Goal: Answer question/provide support: Share knowledge or assist other users

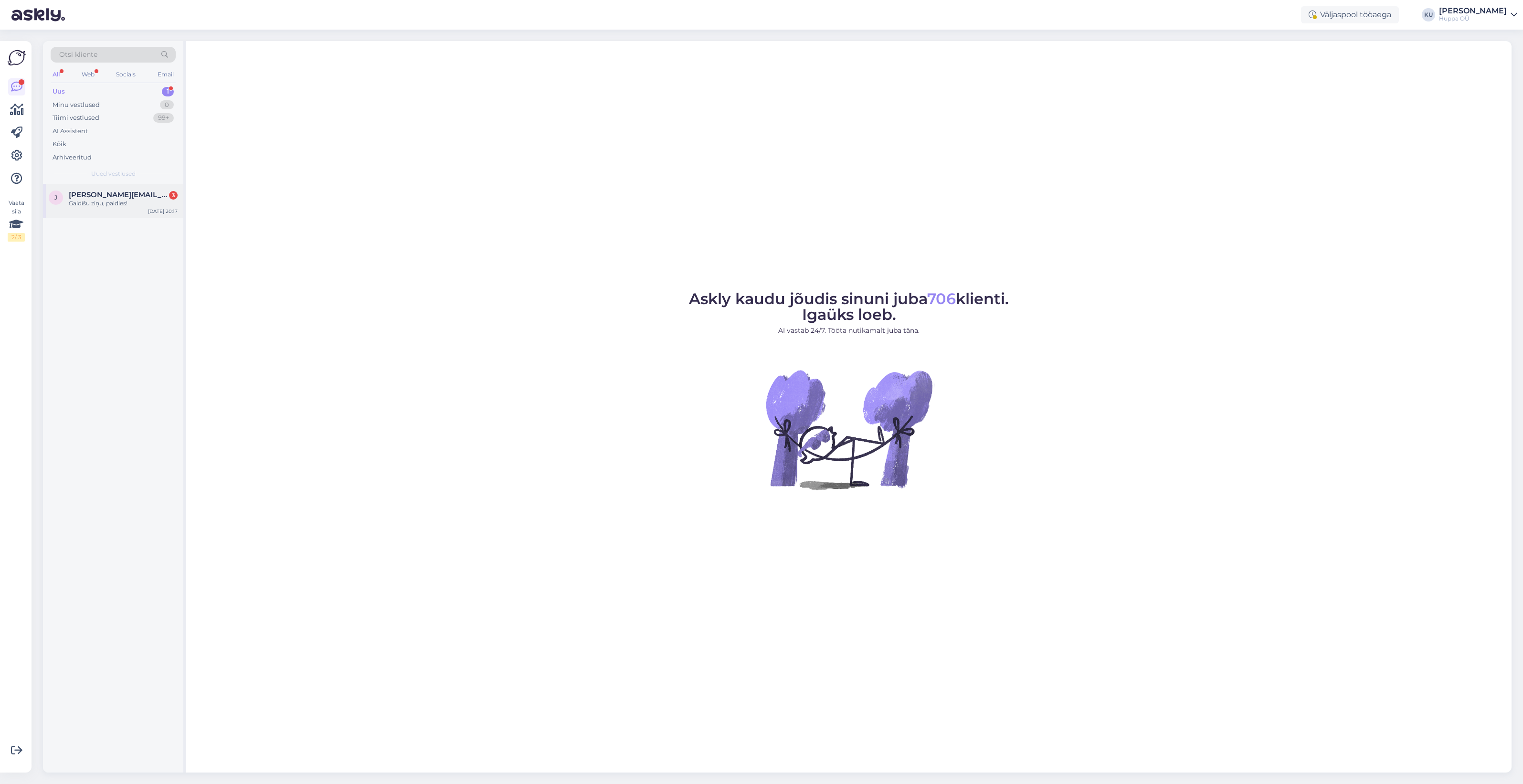
click at [99, 201] on div "Gaidīšu ziņu, paldies!" at bounding box center [123, 204] width 109 height 8
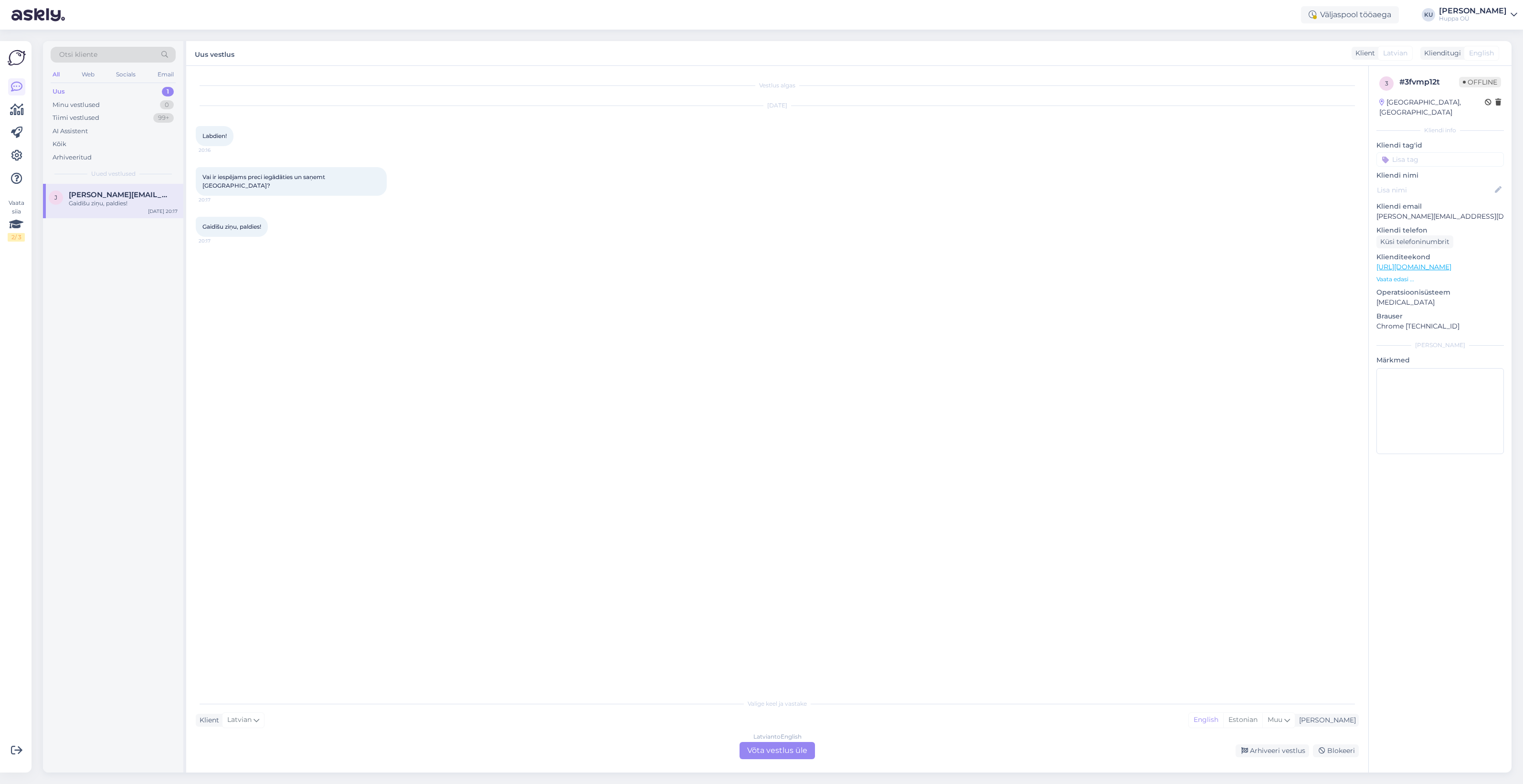
click at [800, 755] on div "Latvian to English Võta vestlus üle" at bounding box center [777, 750] width 75 height 17
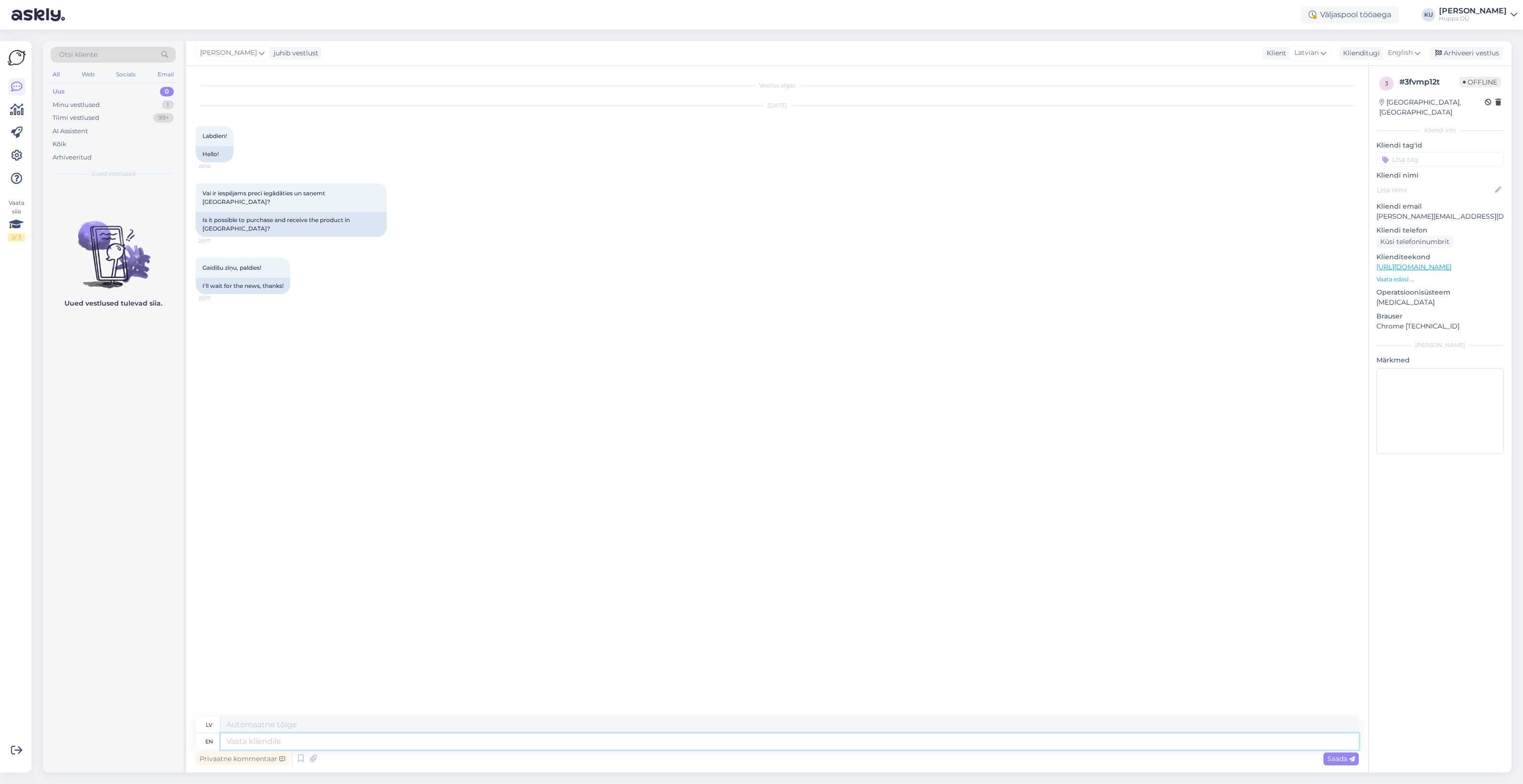
click at [576, 739] on textarea at bounding box center [790, 741] width 1138 height 16
type textarea "Hello! Y"
type textarea "Sveiki!"
type textarea "Hello! Yes, yo"
type textarea "Sveiki! Jā,"
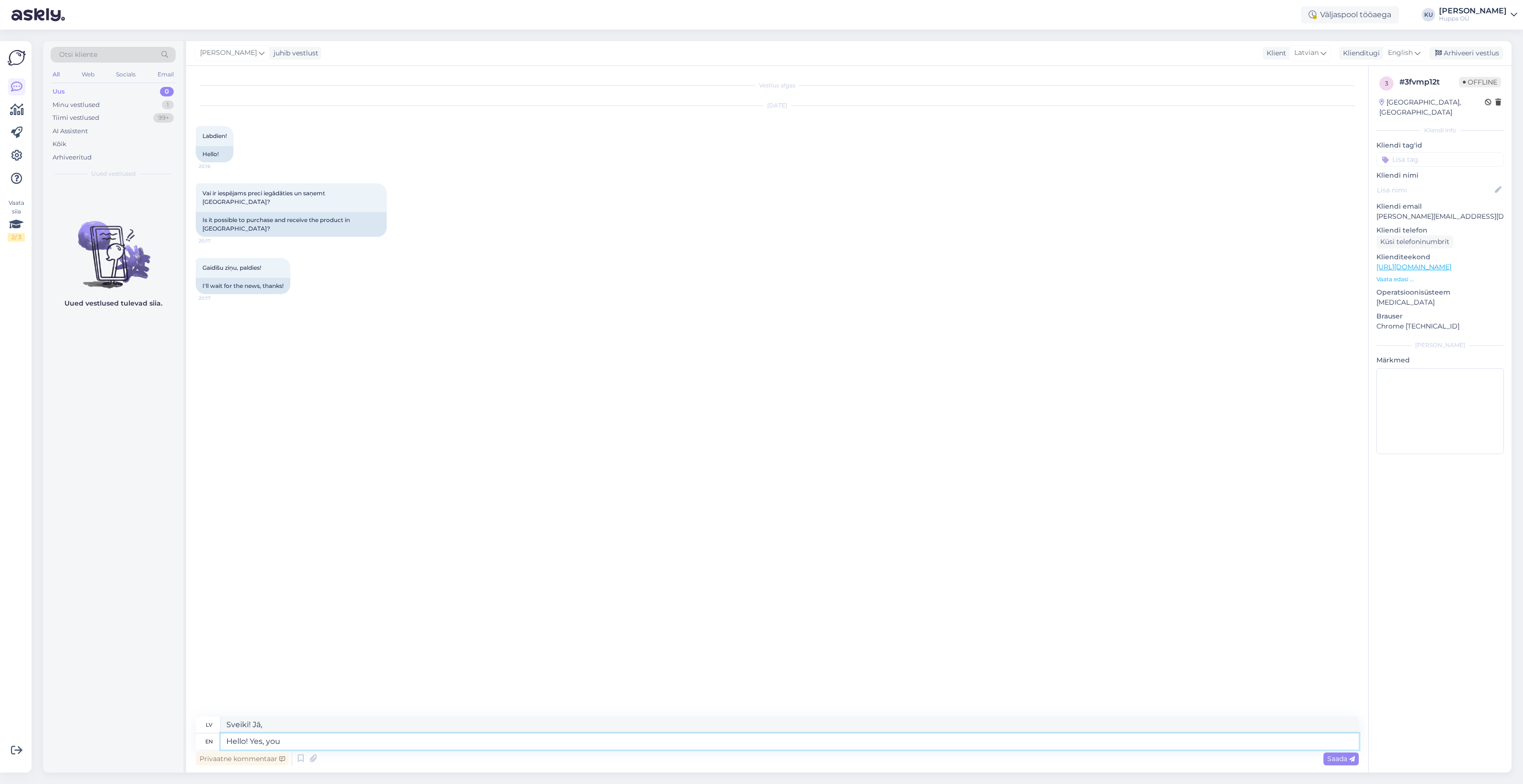
type textarea "Hello! Yes, you c"
type textarea "Sveiki! Jā, tu"
type textarea "Hello! Yes, you can o"
type textarea "Sveiki! Jā, jūs varat"
type textarea "Hello! Yes, you can order th"
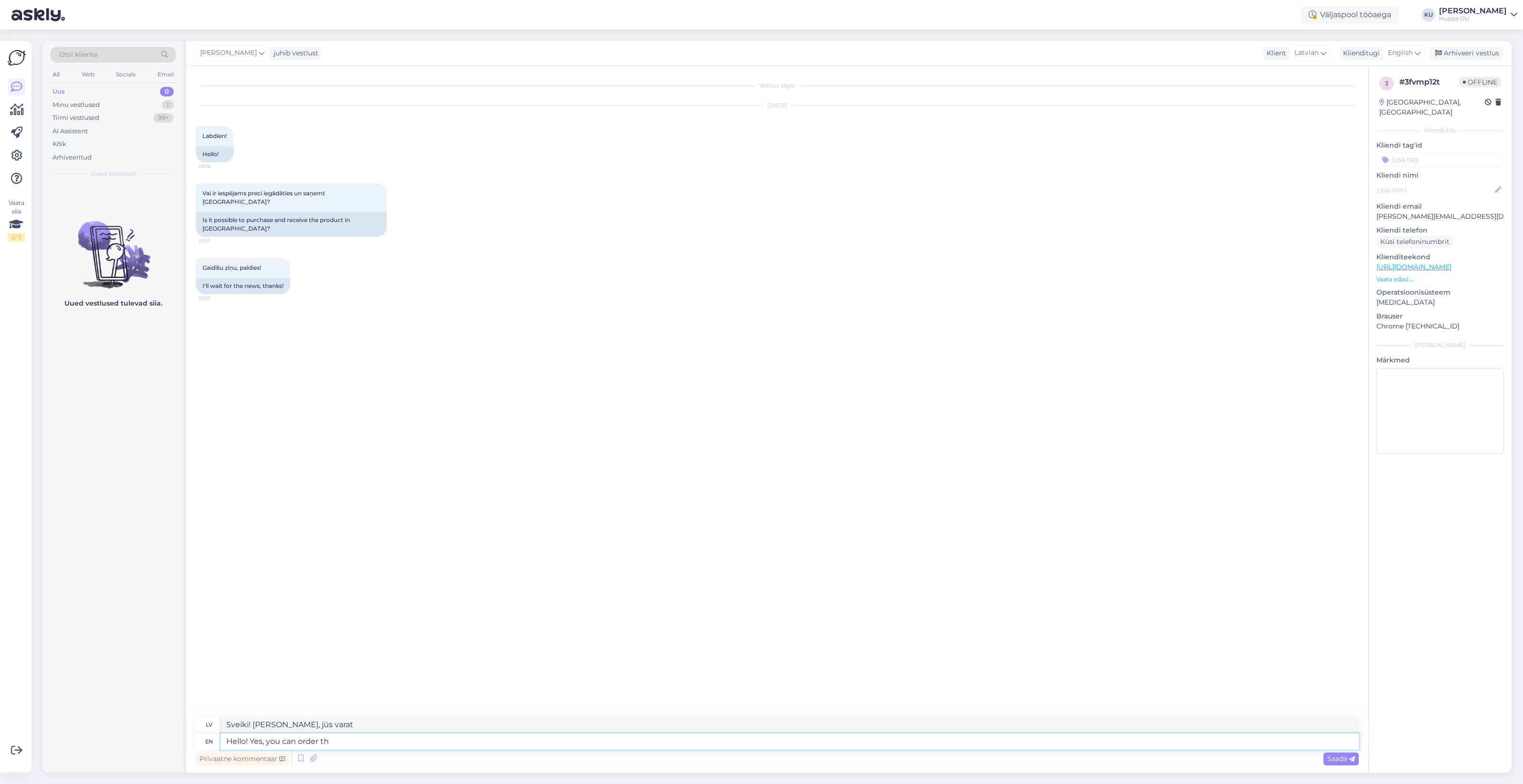
type textarea "Sveiki! Jā, jūs varat pasūtīt"
type textarea "Hello! Yes, you can order the product t"
type textarea "Sveiki! Jā, jūs varat pasūtīt produktu"
type textarea "Hello! Yes, you can order the product to"
type textarea "Sveiki! Jā, jūs varat pasūtīt produktu uz"
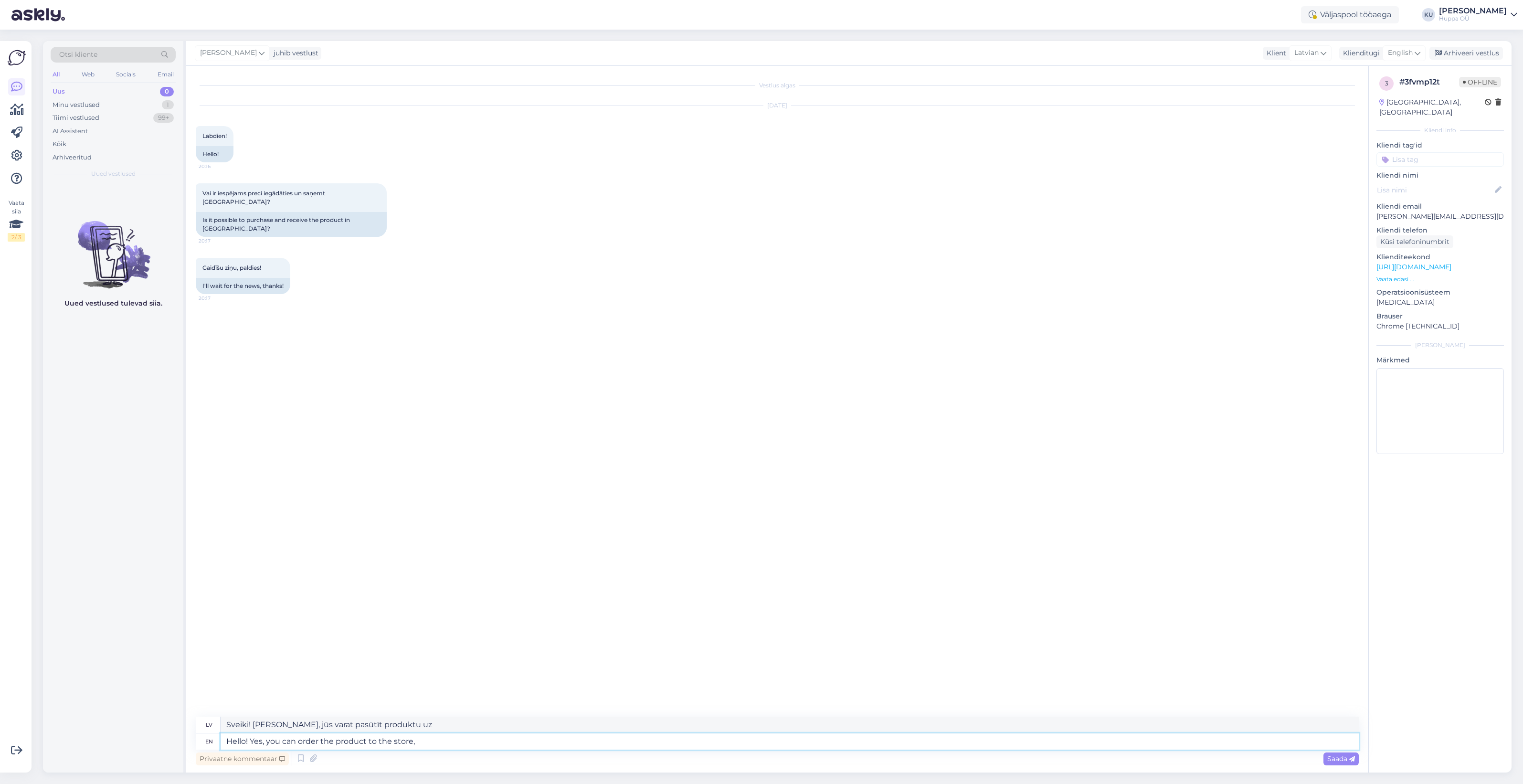
type textarea "Hello! Yes, you can order the product to the store, i"
type textarea "Sveiki! Jā, jūs varat pasūtīt preci uz veikalu."
type textarea "Hello! Yes, you can order the product to the store, if"
type textarea "Sveiki! Jā, jūs varat pasūtīt preci uz veikalu, ja"
type textarea "Hello! Yes, you can order the product to the store, if that's w"
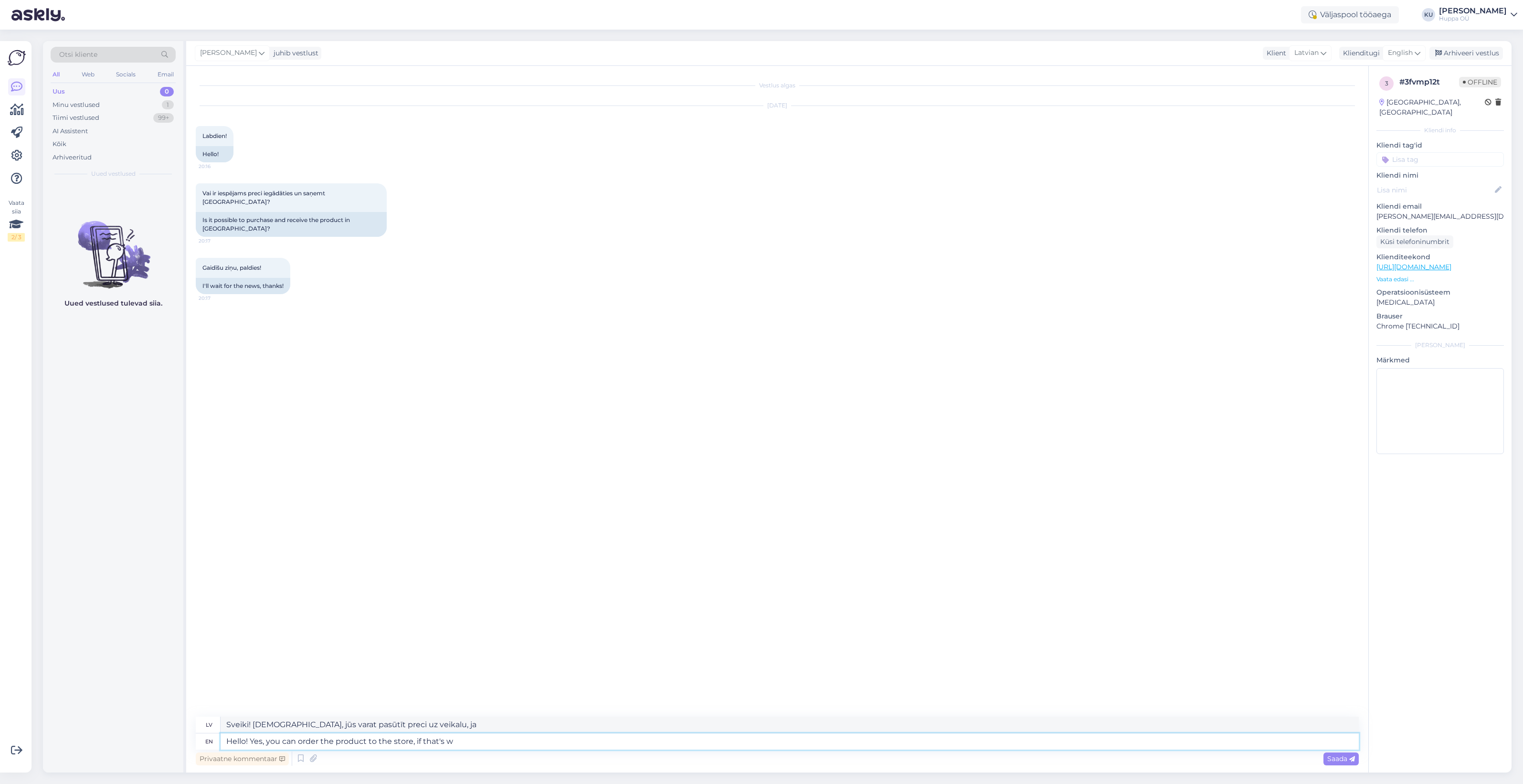
type textarea "Sveiki! Jā, jūs varat pasūtīt preci uz veikalu, ja tas ir iespējams."
type textarea "Hello! Yes, you can order the product to the store, if that's what y"
type textarea "Sveiki! Jā, jūs varat pasūtīt preci uz veikalu, ja tas ir nepieciešams."
type textarea "Hello! Yes, you can order the product to the store, if that's what you are"
type textarea "Sveiki! Jā, jūs varat pasūtīt preci uz veikalu, ja tas ir tas, ko vēlaties."
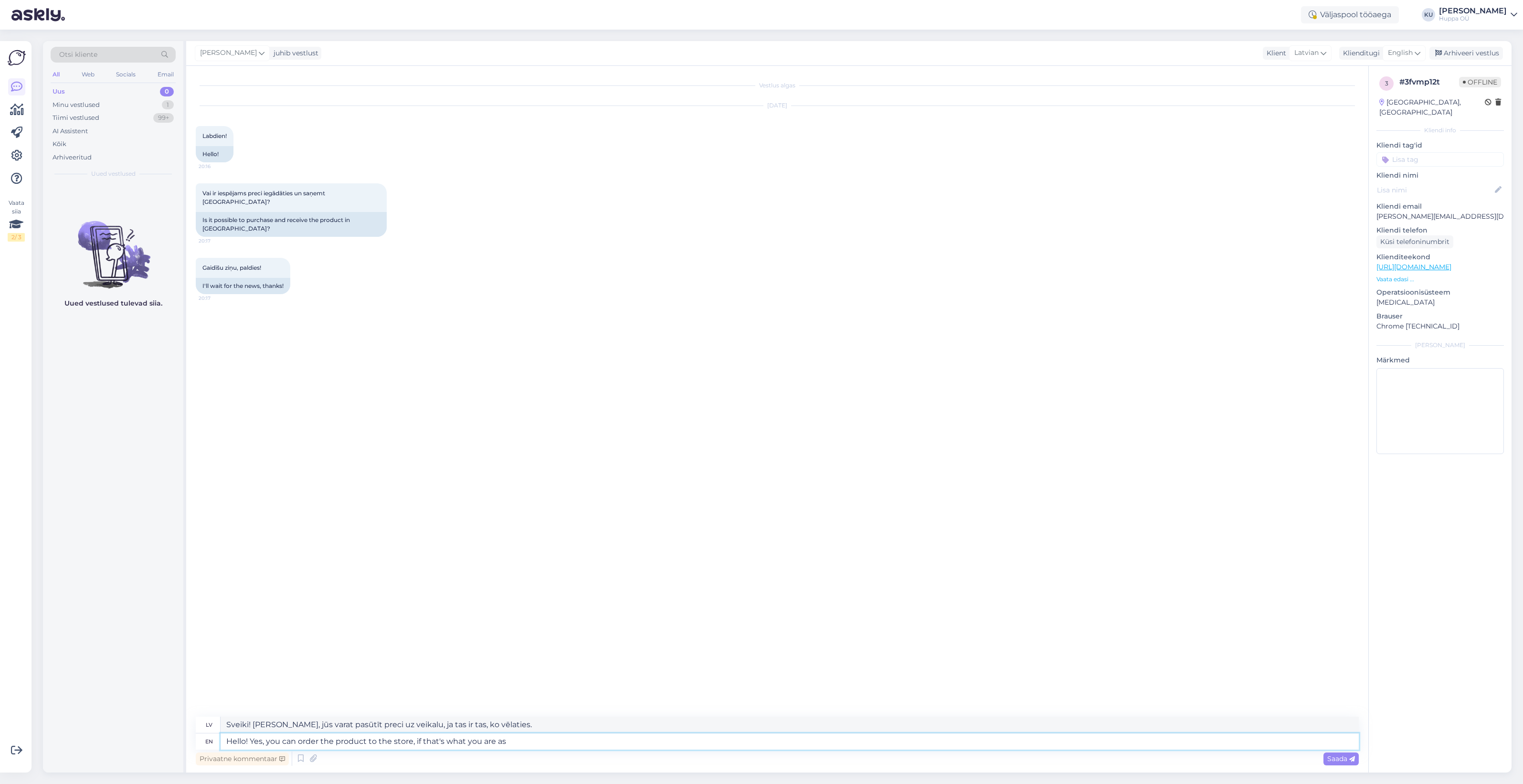
type textarea "Hello! Yes, you can order the product to the store, if that's what you are ask"
type textarea "Sveiki! Jā, jūs varat pasūtīt preci uz veikalu, ja tas ir tas, ko jūs vēlaties."
type textarea "Hello! Yes, you can order the product to the store, if that's what you are aski…"
type textarea "Sveiki! Jā, jūs varat pasūtīt preci uz veikalu, ja tas ir tas, ko jūs jautājat."
type textarea "Hello! Yes, you can order the product to the store, if that's what you are aski…"
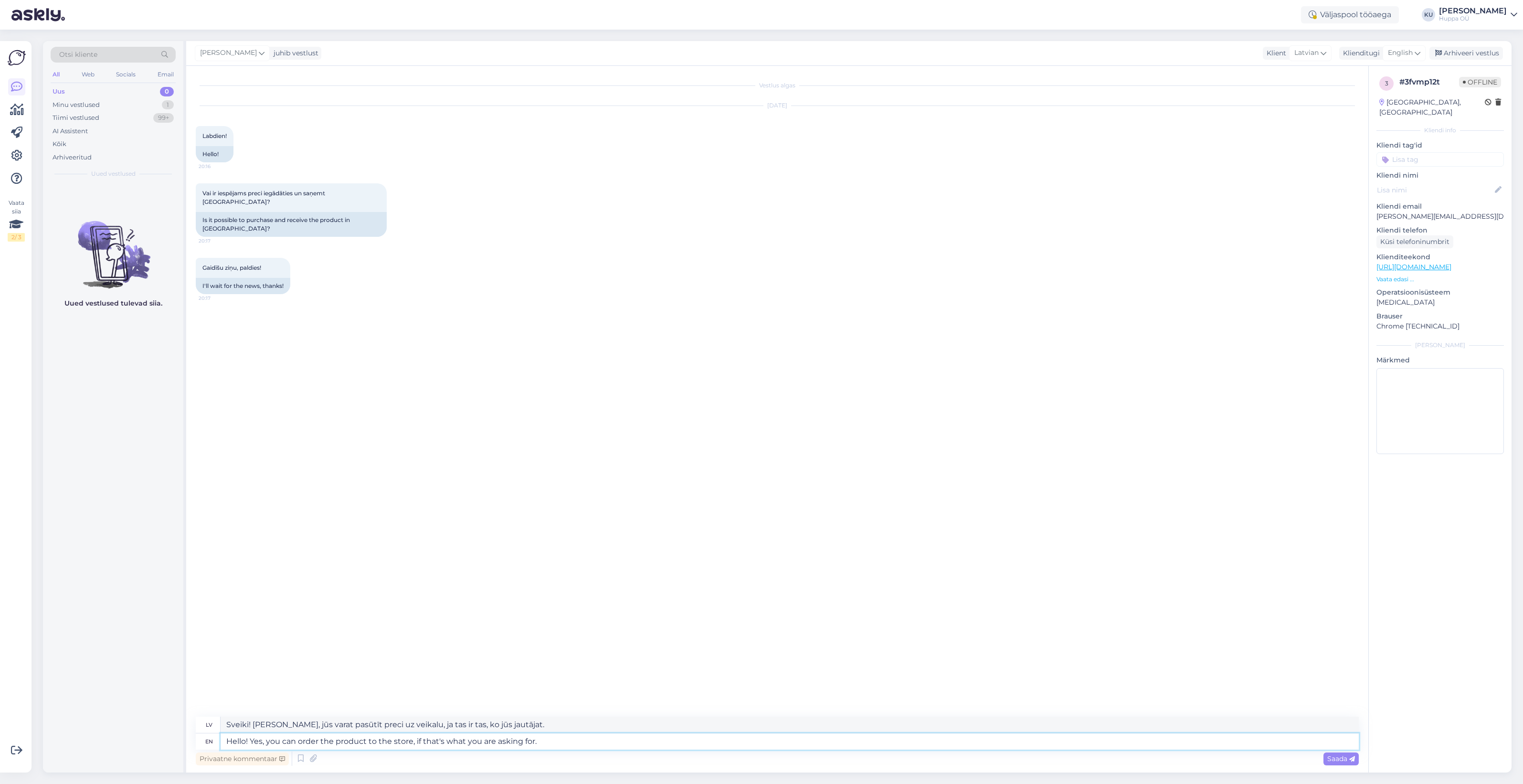
type textarea "Sveiki! Jā, jūs varat pasūtīt preci uz veikalu, ja tas ir tas, ko jūs lūdzat."
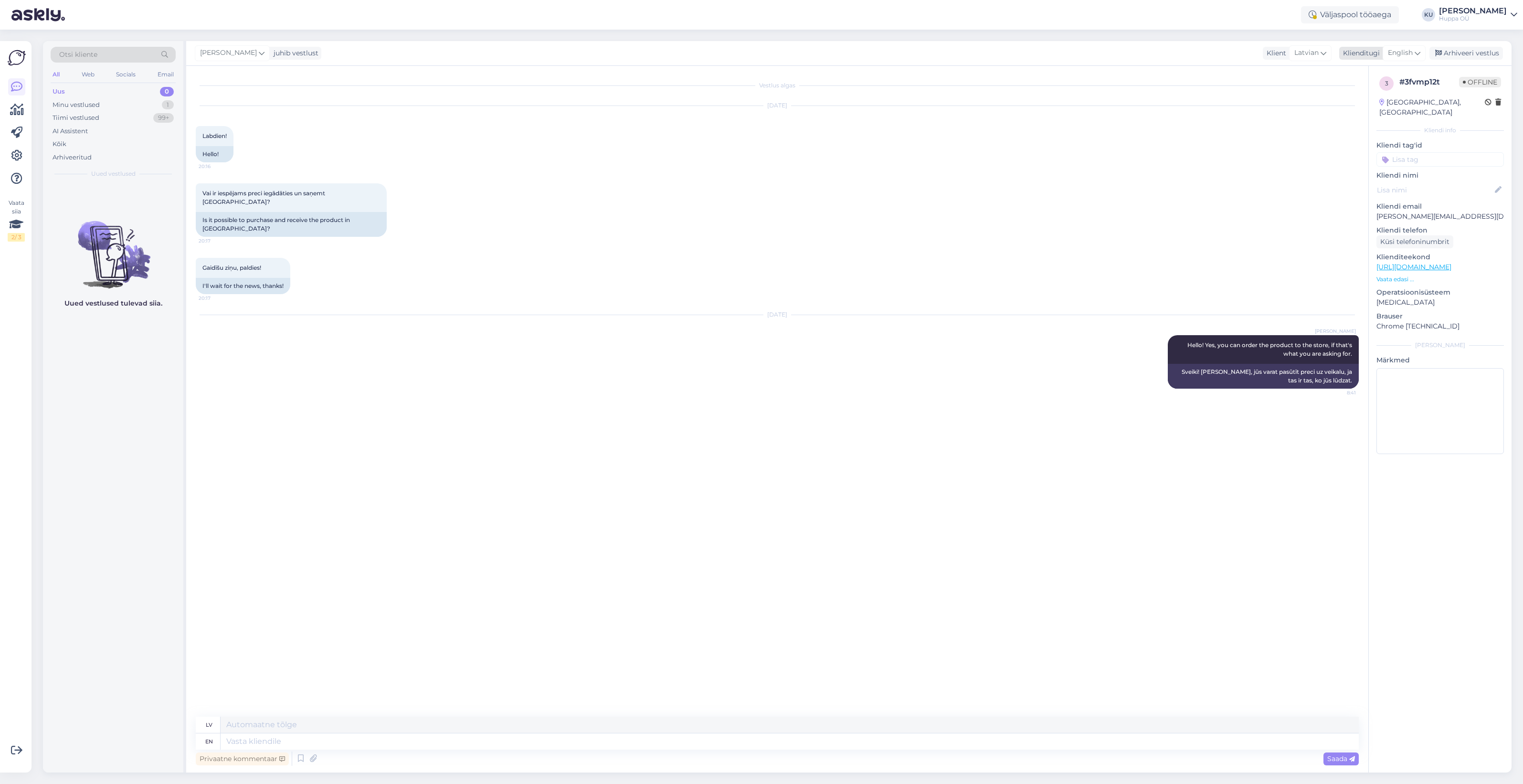
click at [1474, 46] on div "Arhiveeri vestlus" at bounding box center [1466, 53] width 73 height 13
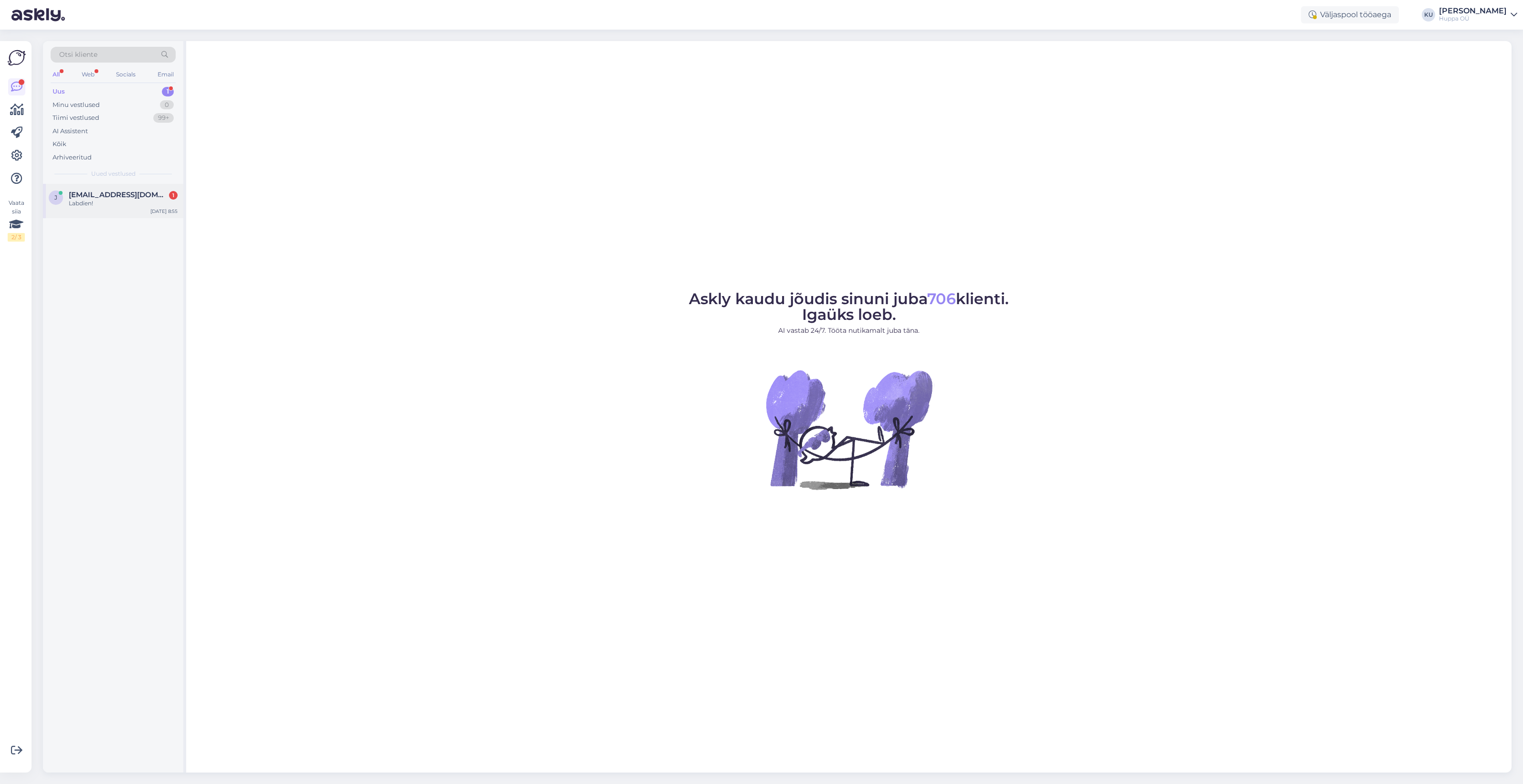
click at [108, 202] on div "Labdien!" at bounding box center [123, 204] width 109 height 8
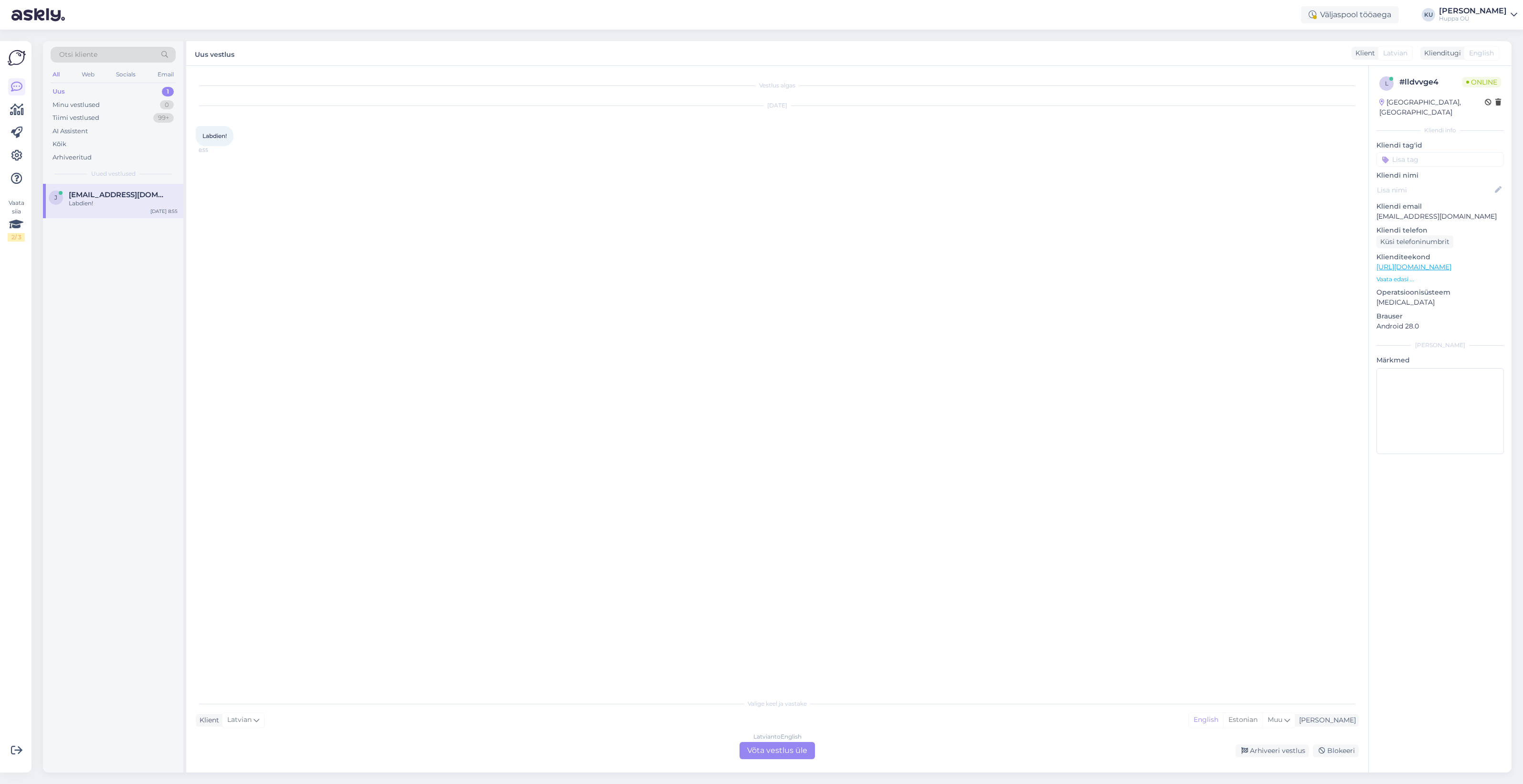
click at [764, 749] on div "Latvian to English Võta vestlus üle" at bounding box center [777, 750] width 75 height 17
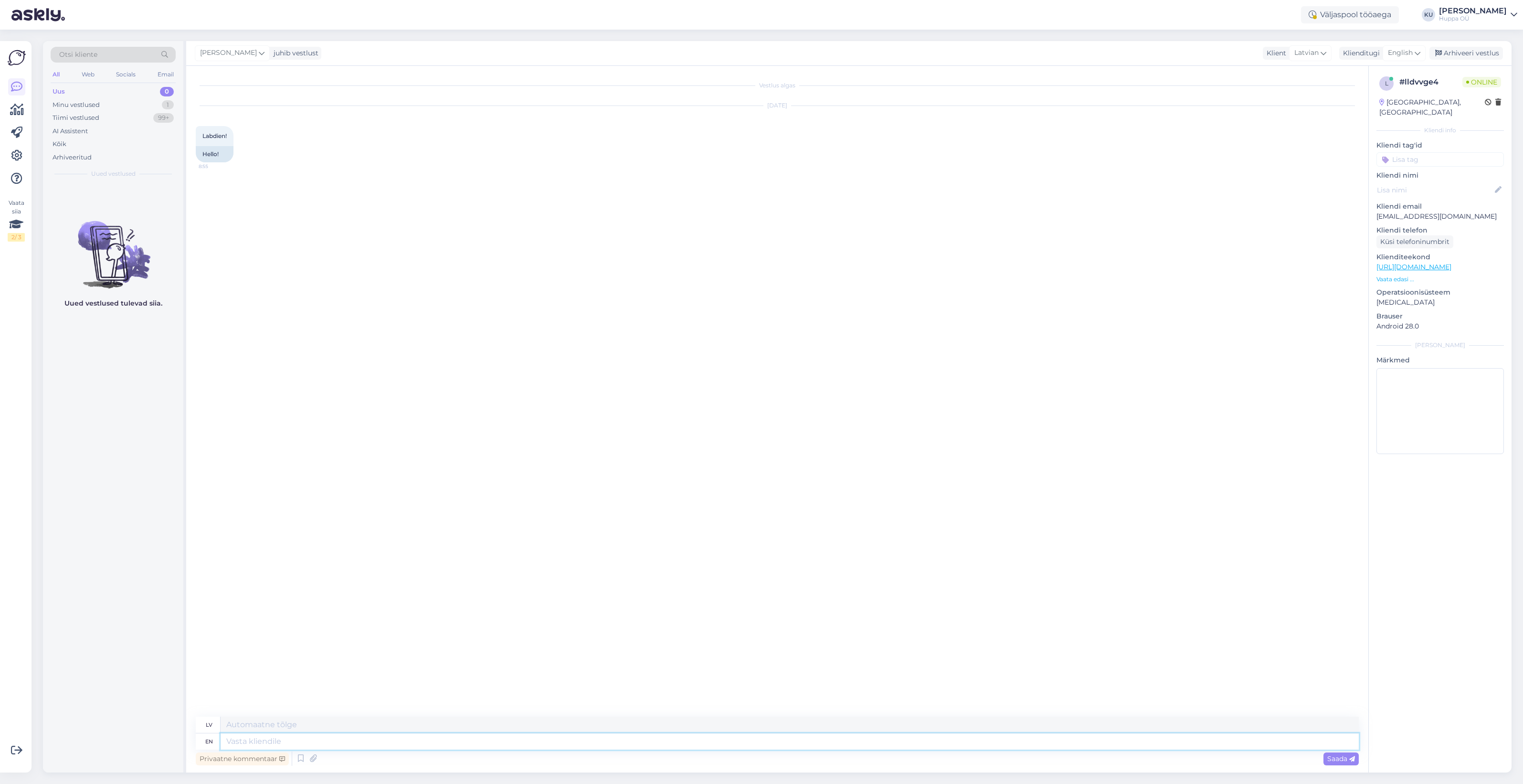
click at [449, 741] on textarea at bounding box center [790, 741] width 1138 height 16
type textarea "Hi!"
type textarea "Sveiki!"
type textarea "Hi! How"
type textarea "Sveiki! Kā"
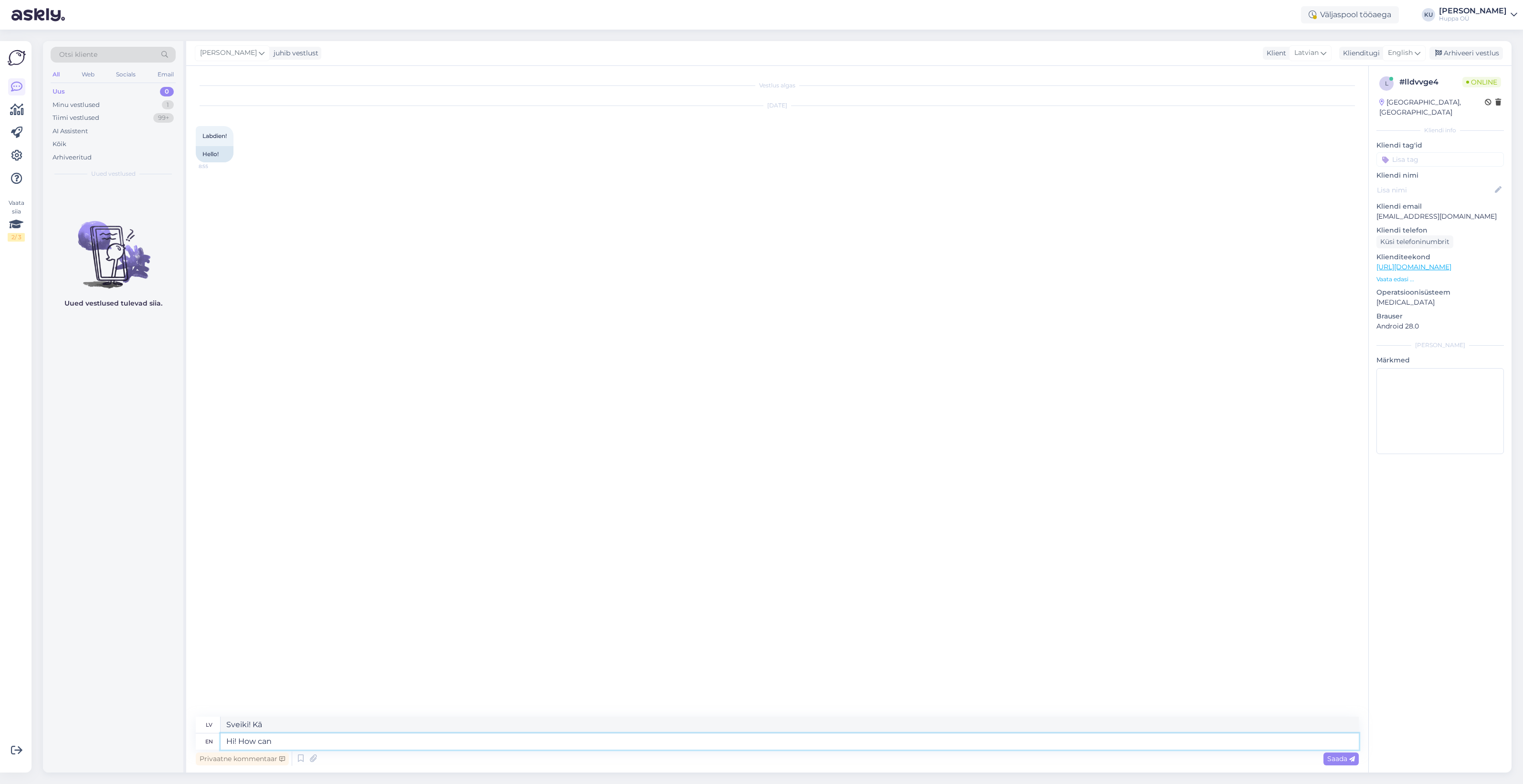
type textarea "Hi! How can"
type textarea "Sveiki! Kā var?"
type textarea "Hi! How can I h"
type textarea "Sveiki! Kā es varu?"
type textarea "Hi! How can I help?"
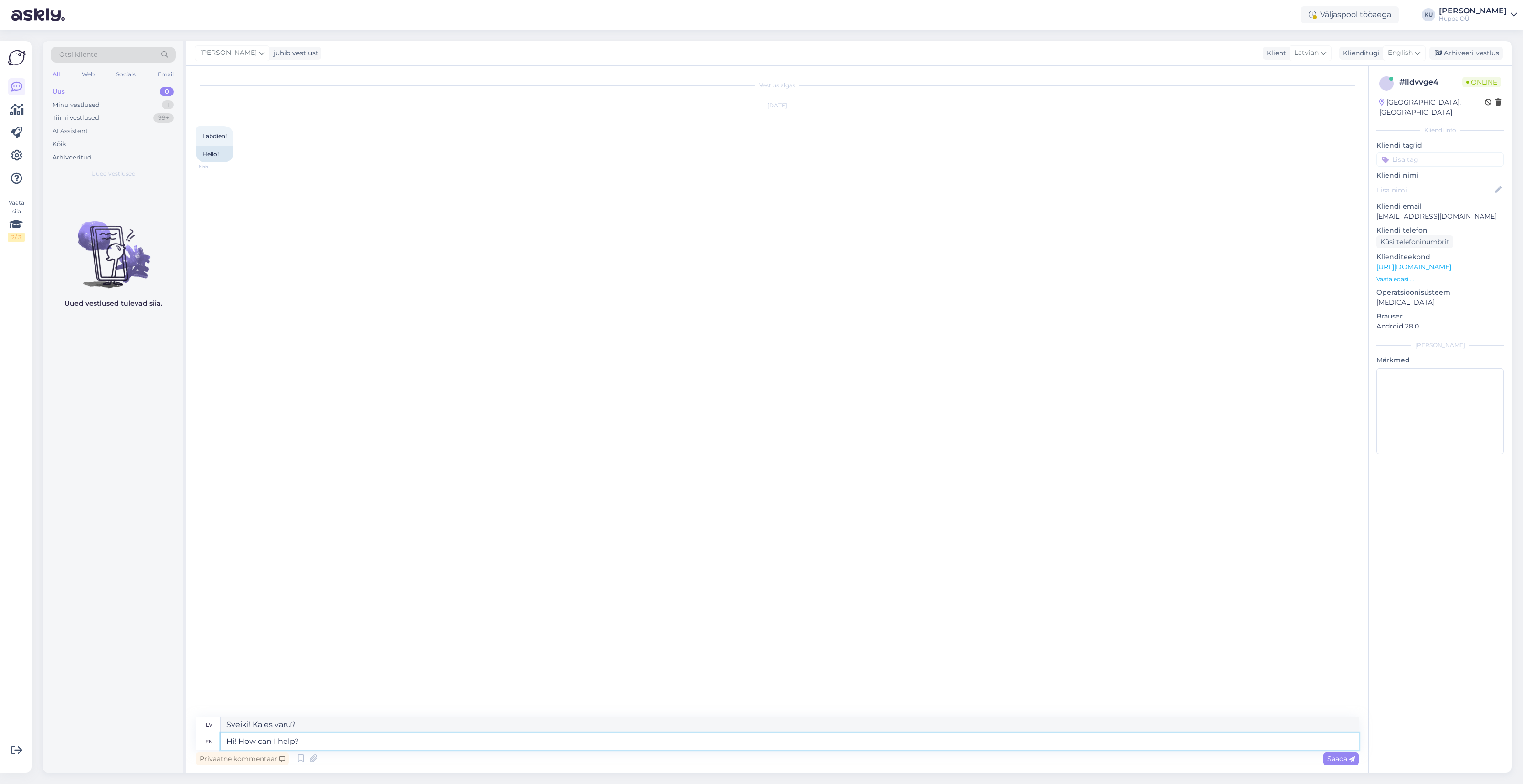
type textarea "Sveiki! [PERSON_NAME] palīdzēt?"
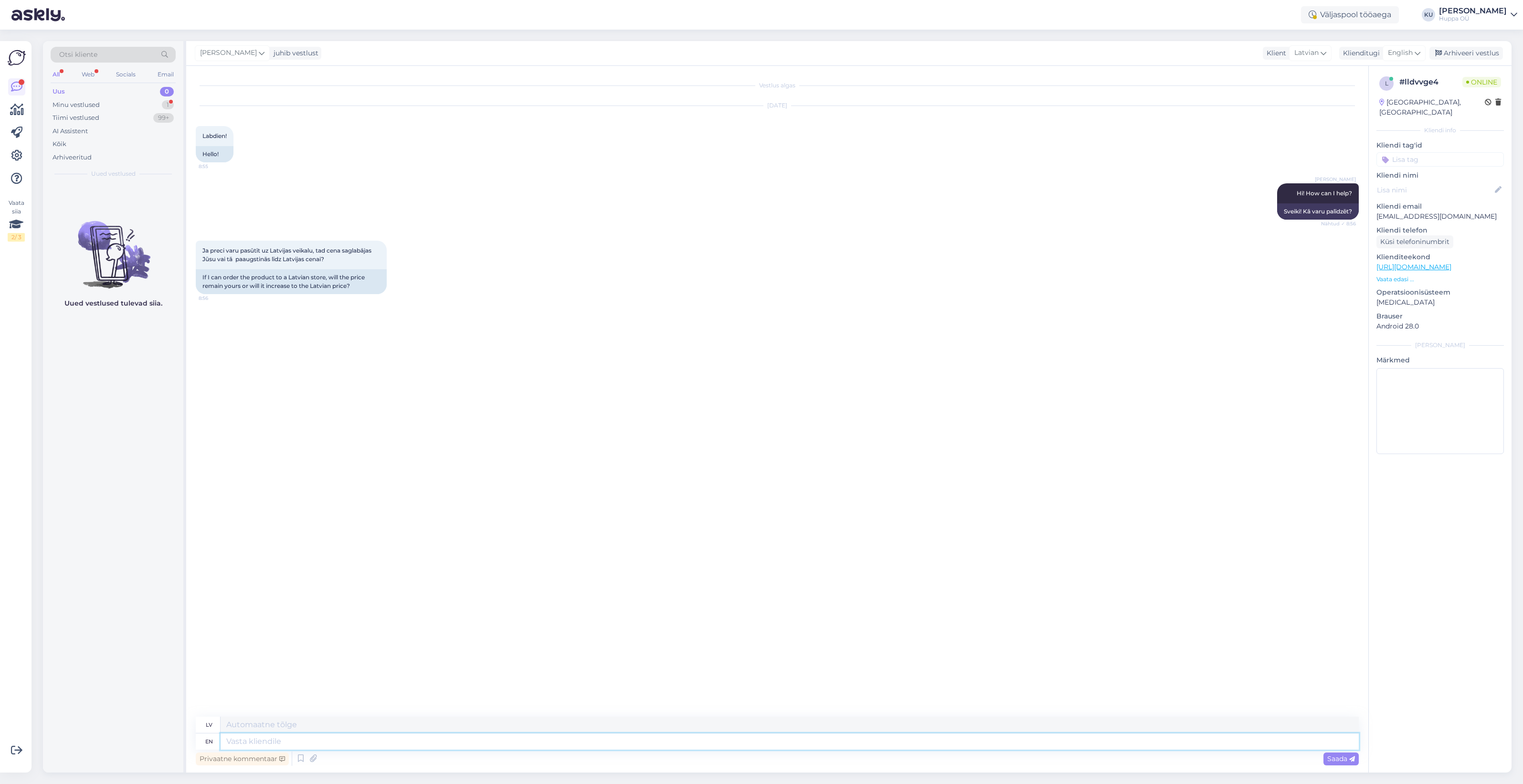
click at [278, 738] on textarea at bounding box center [790, 741] width 1138 height 16
type textarea "Sorry,"
type textarea "Atvainojiet,"
type textarea "Sorry, I d"
type textarea "Atvainojiet, es"
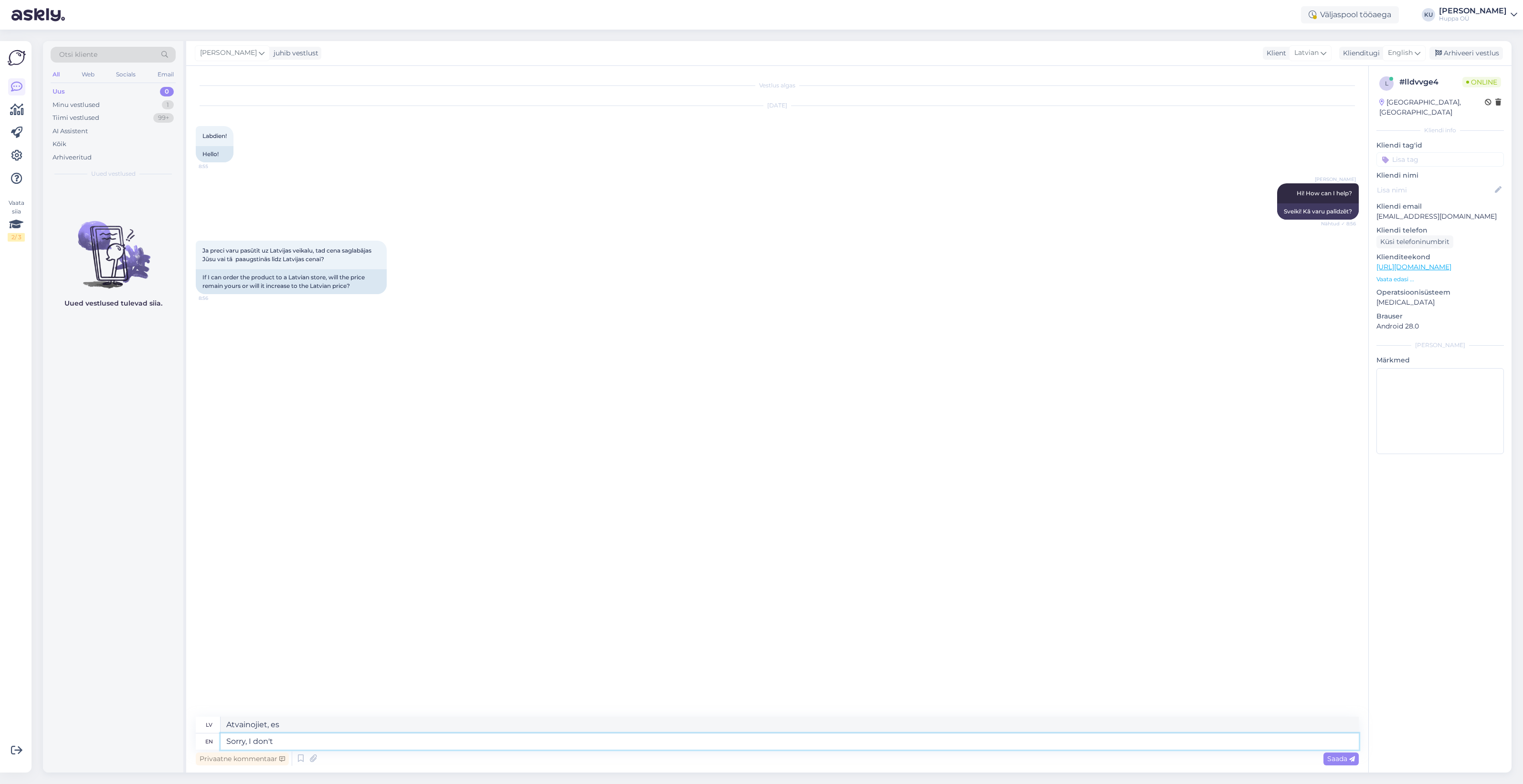
type textarea "Sorry, I don't u"
type textarea "Atvainojiet, es nedomāju"
type textarea "Sorry, I don't understand"
type textarea "Atvainojiet, es nesaprotu"
type textarea "Sorry, I don't understand."
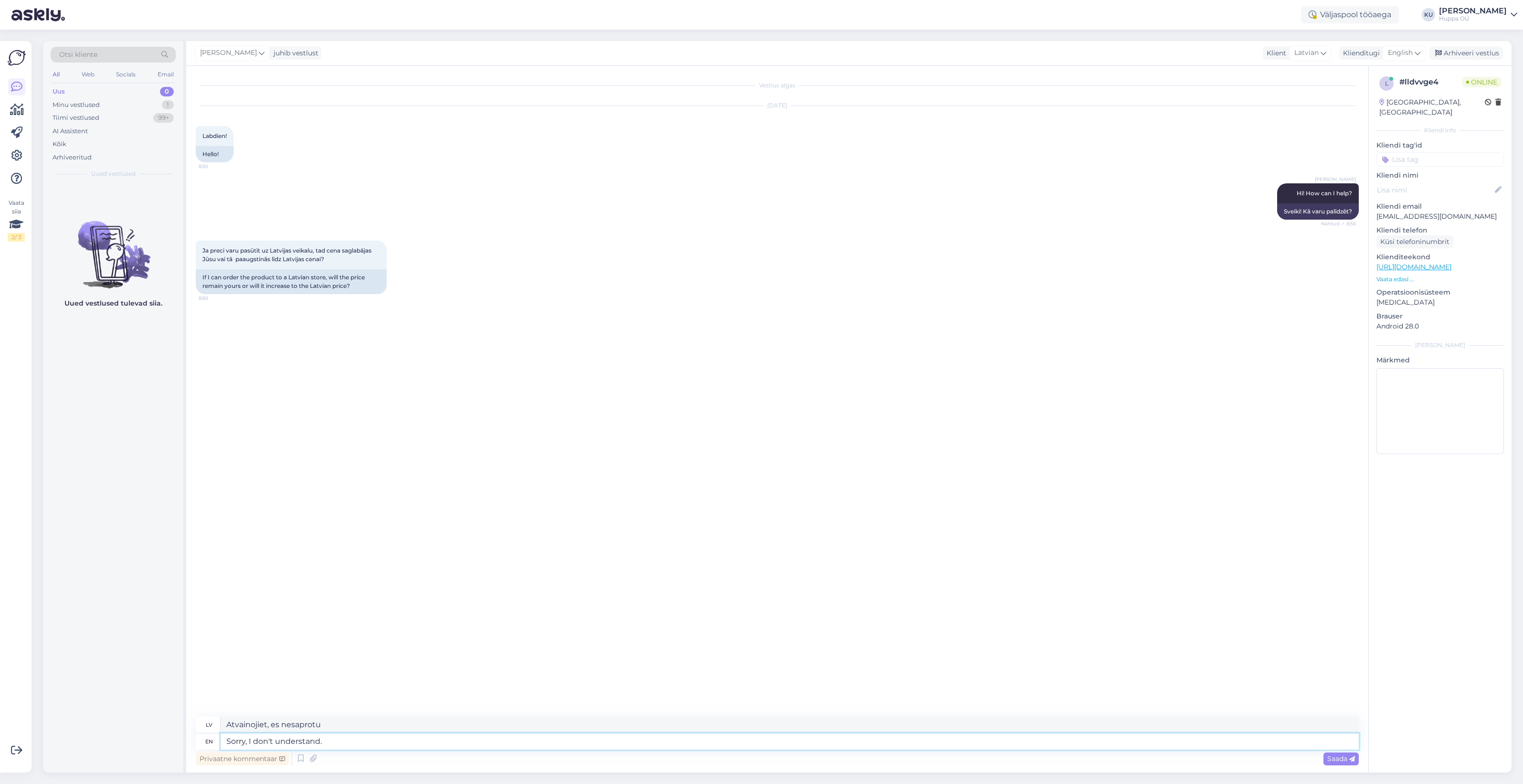
type textarea "Atvainojiet, es nesaprotu."
type textarea "Sorry, I don't understand. We h"
type textarea "Atvainojiet, es nesaprotu. Mēs"
type textarea "Sorry, I don't understand. We have"
type textarea "Atvainojiet, es nesaprotu. Mums ir"
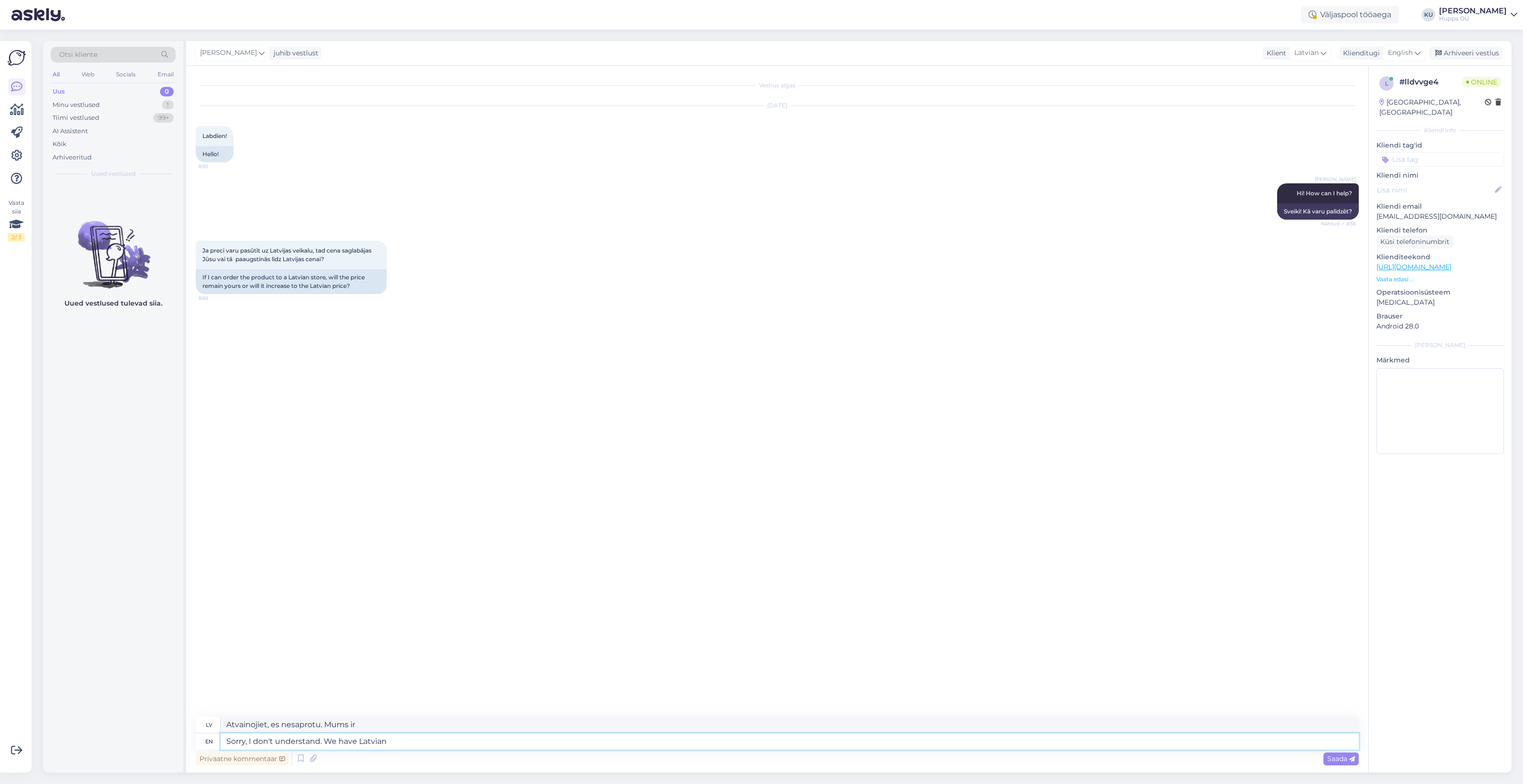
type textarea "Sorry, I don't understand. We have Latvian e"
type textarea "Atvainojiet, es nesaprotu. Mums ir latviešu valoda."
type textarea "Sorry, I don't understand. We have Latvian e-shop w"
type textarea "Atvainojiet, es nesaprotu. Mums ir Latvijas e-veikals."
type textarea "Sorry, I don't understand. We have Latvian e-shop where y"
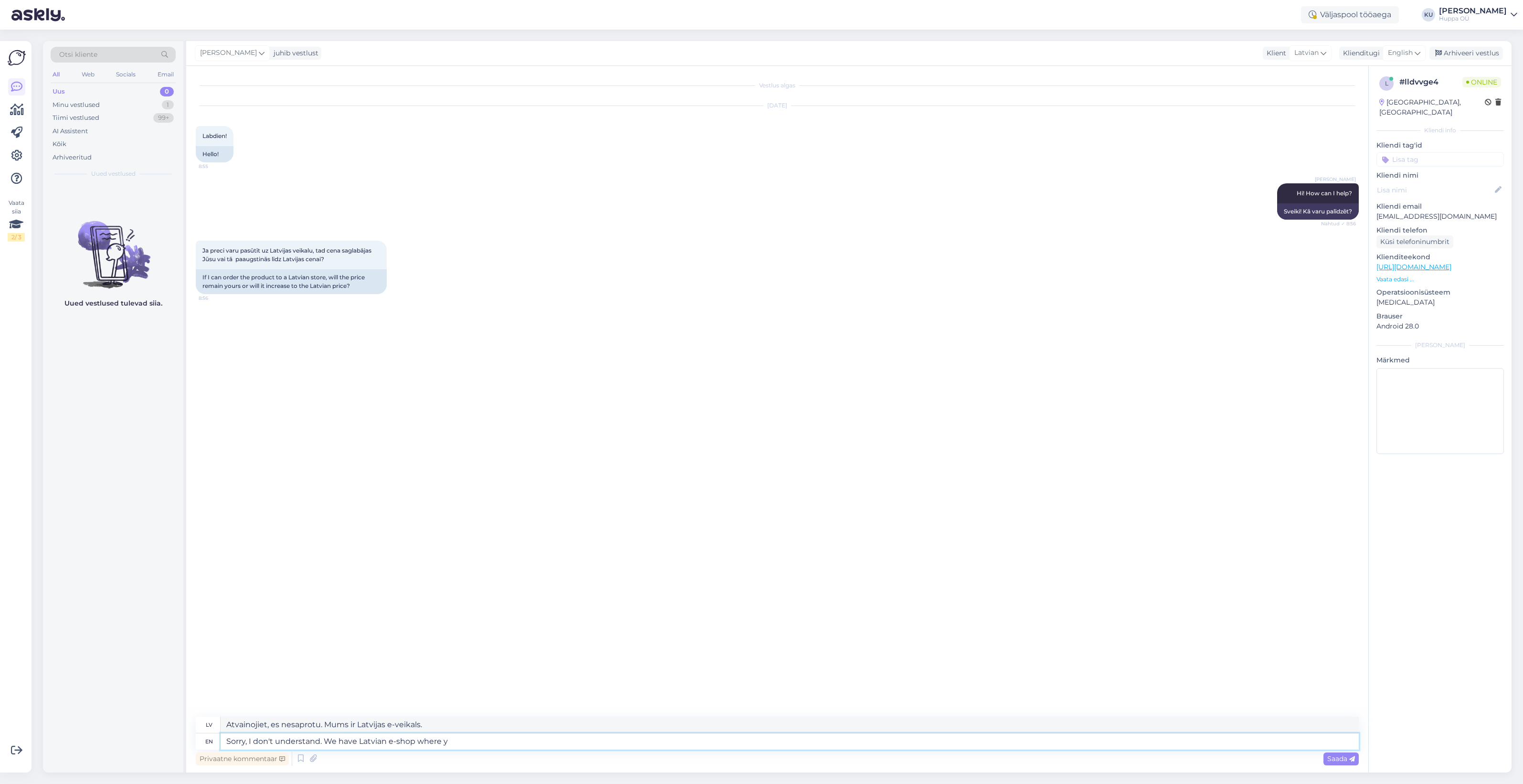
type textarea "Atvainojiet, es nesaprotu. Mums ir Latvijas e-veikals, kur"
type textarea "Sorry, I don't understand. We have Latvian e-shop where you c"
type textarea "Atvainojiet, es nesaprotu. Mums ir Latvijas e-veikals, kurā jūs varat"
type textarea "Sorry, I don't understand. We have Latvian e-shop where you can choose d"
type textarea "Atvainojiet, es nesaprotu. Mums ir Latvijas e-veikals, kurā varat izvēlēties"
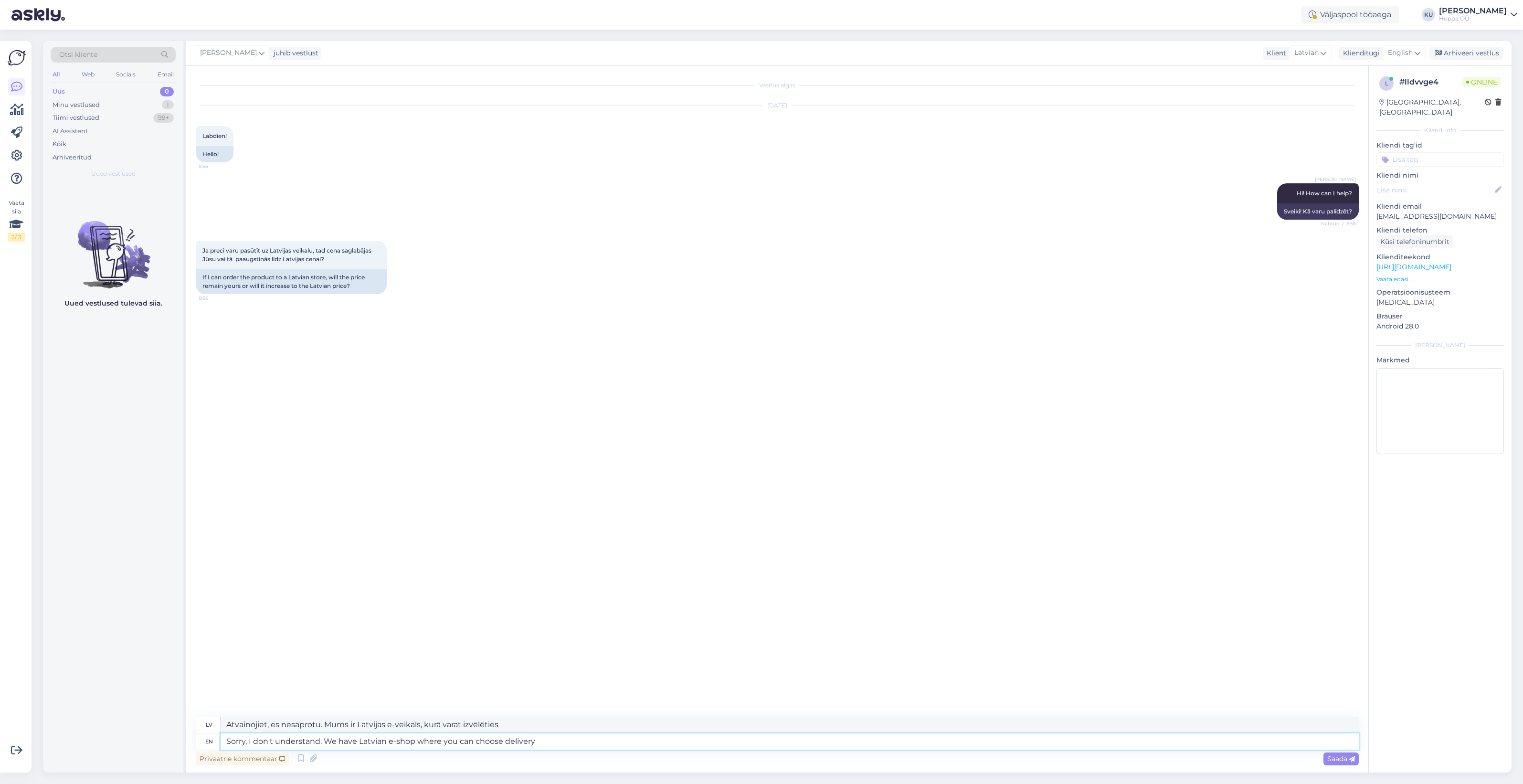
type textarea "Sorry, I don't understand. We have Latvian e-shop where you can choose delivery…"
type textarea "Atvainojiet, es nesaprotu. Mums ir Latvijas e-veikals, kurā varat izvēlēties pi…"
type textarea "Sorry, I don't understand. We have Latvian e-shop where you can choose delivery…"
type textarea "Atvainojiet, es nesaprotu. Mums ir Latvijas e-veikals, kurā varat izvēlēties pi…"
type textarea "Sorry, I don't understand. We have Latvian e-shop where you can choose delivery…"
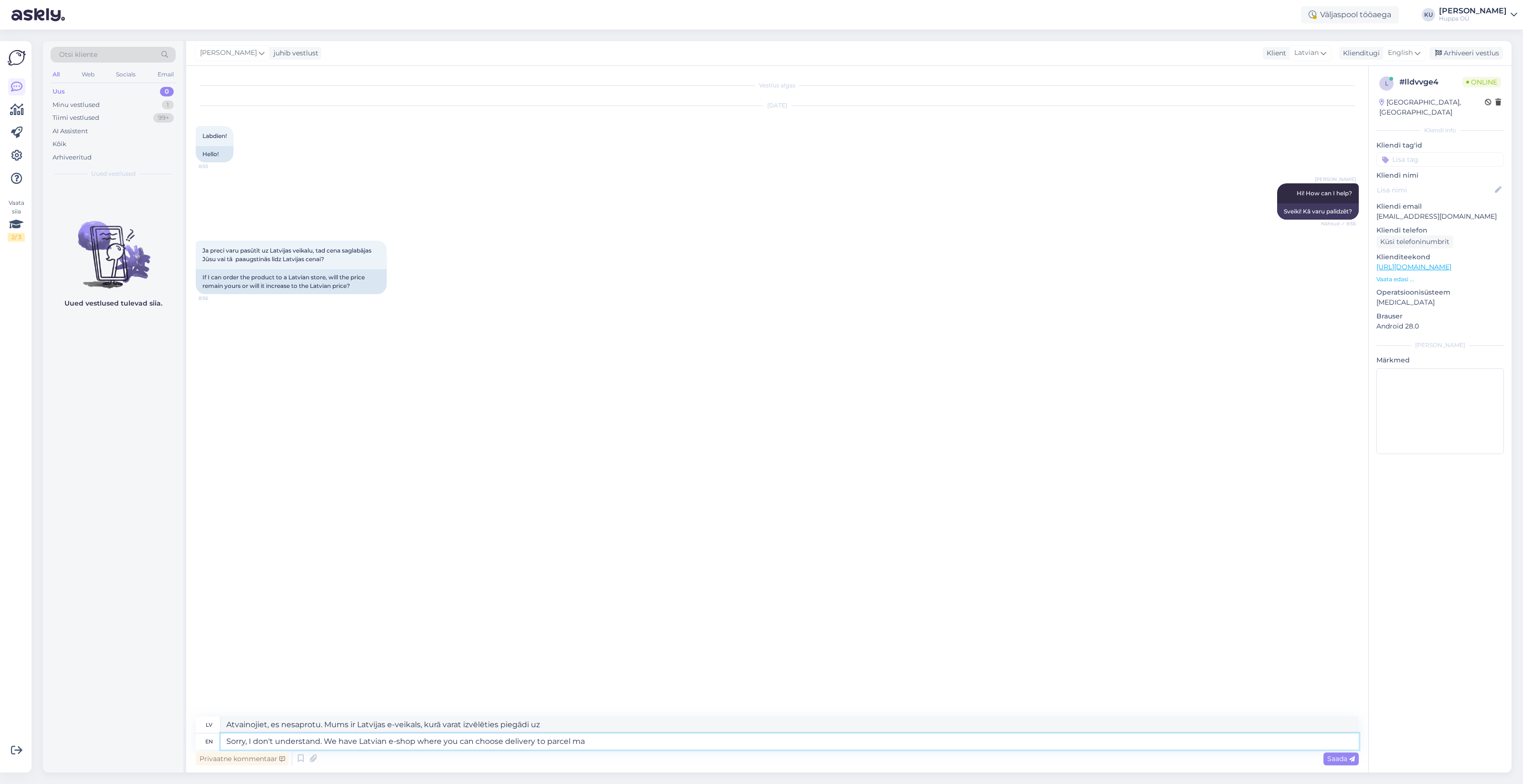
type textarea "Atvainojiet, es nesaprotu. Mums ir Latvijas e-veikals, kurā varat izvēlēties pi…"
type textarea "Sorry, I don't understand. We have Latvian e-shop where you can choose delivery…"
type textarea "Atvainojiet, es nesaprotu. Mums ir Latvijas e-veikals, kurā varat izvēlēties pi…"
type textarea "Sorry, I don't understand. We have Latvian e-shop where you can choose delivery…"
type textarea "Atvainojiet, es nesaprotu. Mums ir Latvijas e-veikals, kurā varat izvēlēties pi…"
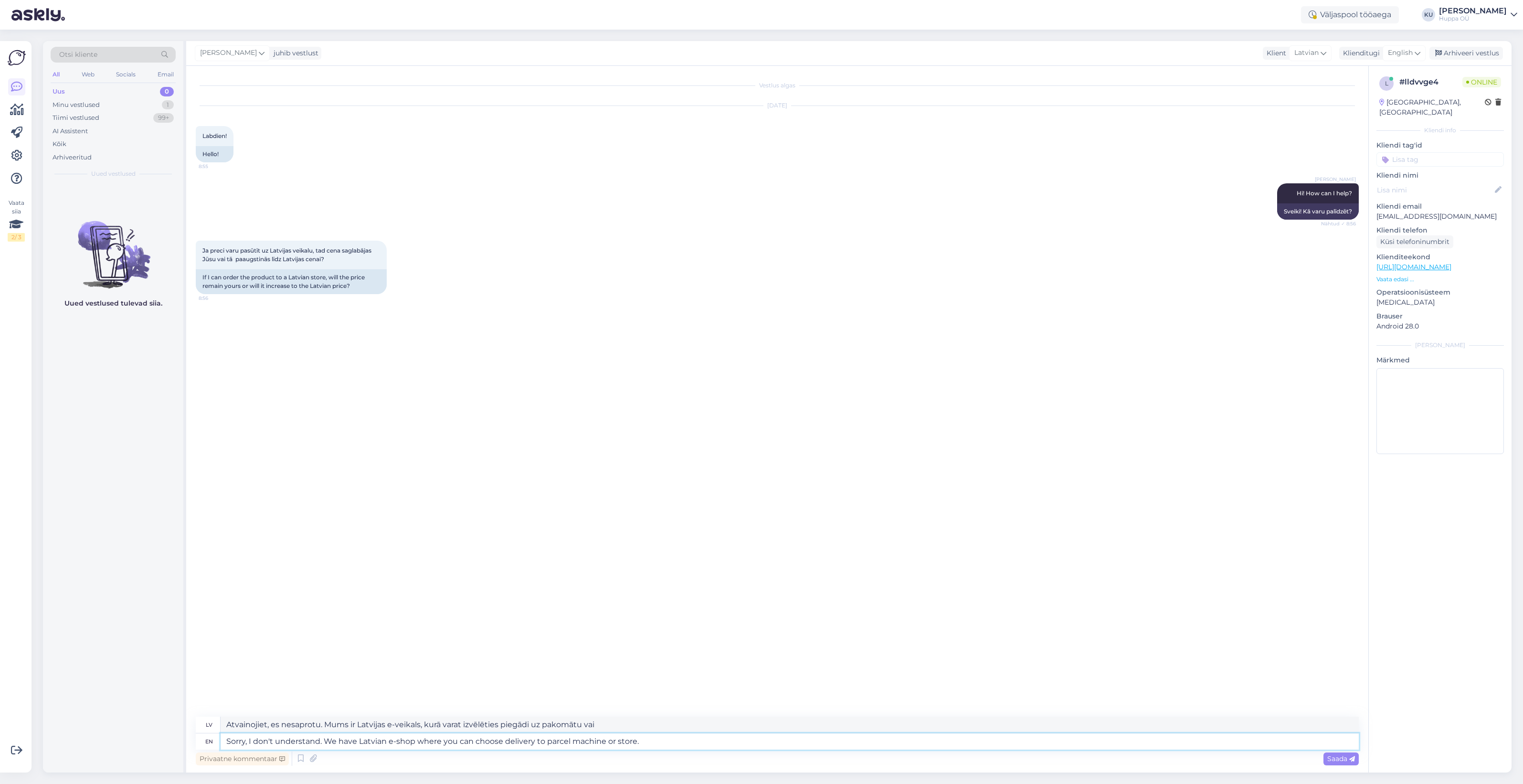
type textarea "Sorry, I don't understand. We have Latvian e-shop where you can choose delivery…"
type textarea "Atvainojiet, es nesaprotu. Mums ir Latvijas e-veikals, kurā varat izvēlēties pi…"
type textarea "Sorry, I don't understand. We have Latvian e-shop where you can choose delivery…"
type textarea "Atvainojiet, es nesaprotu. Mums ir Latvijas e-veikals, kurā varat izvēlēties pi…"
type textarea "Sorry, I don't understand. We have Latvian e-shop where you can choose delivery…"
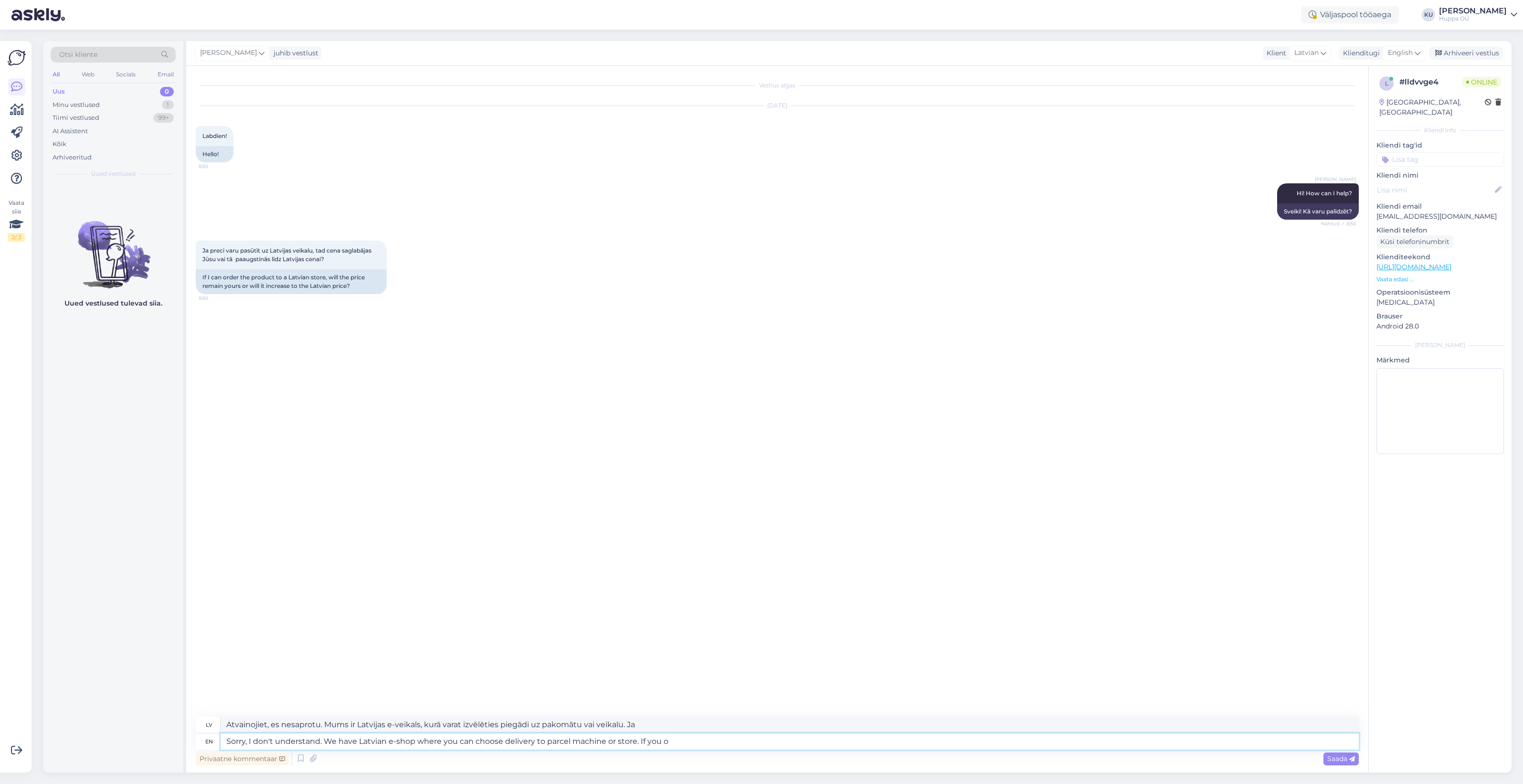
type textarea "Atvainojiet, es nesaprotu. Mums ir Latvijas e-veikals, kurā varat izvēlēties pi…"
type textarea "Sorry, I don't understand. We have Latvian e-shop where you can choose delivery…"
type textarea "Atvainojiet, es nesaprotu. Mums ir Latvijas e-veikals, kurā varat izvēlēties pi…"
type textarea "Sorry, I don't understand. We have Latvian e-shop where you can choose delivery…"
type textarea "Atvainojiet, es nesaprotu. Mums ir Latvijas e-veikals, kurā varat izvēlēties pi…"
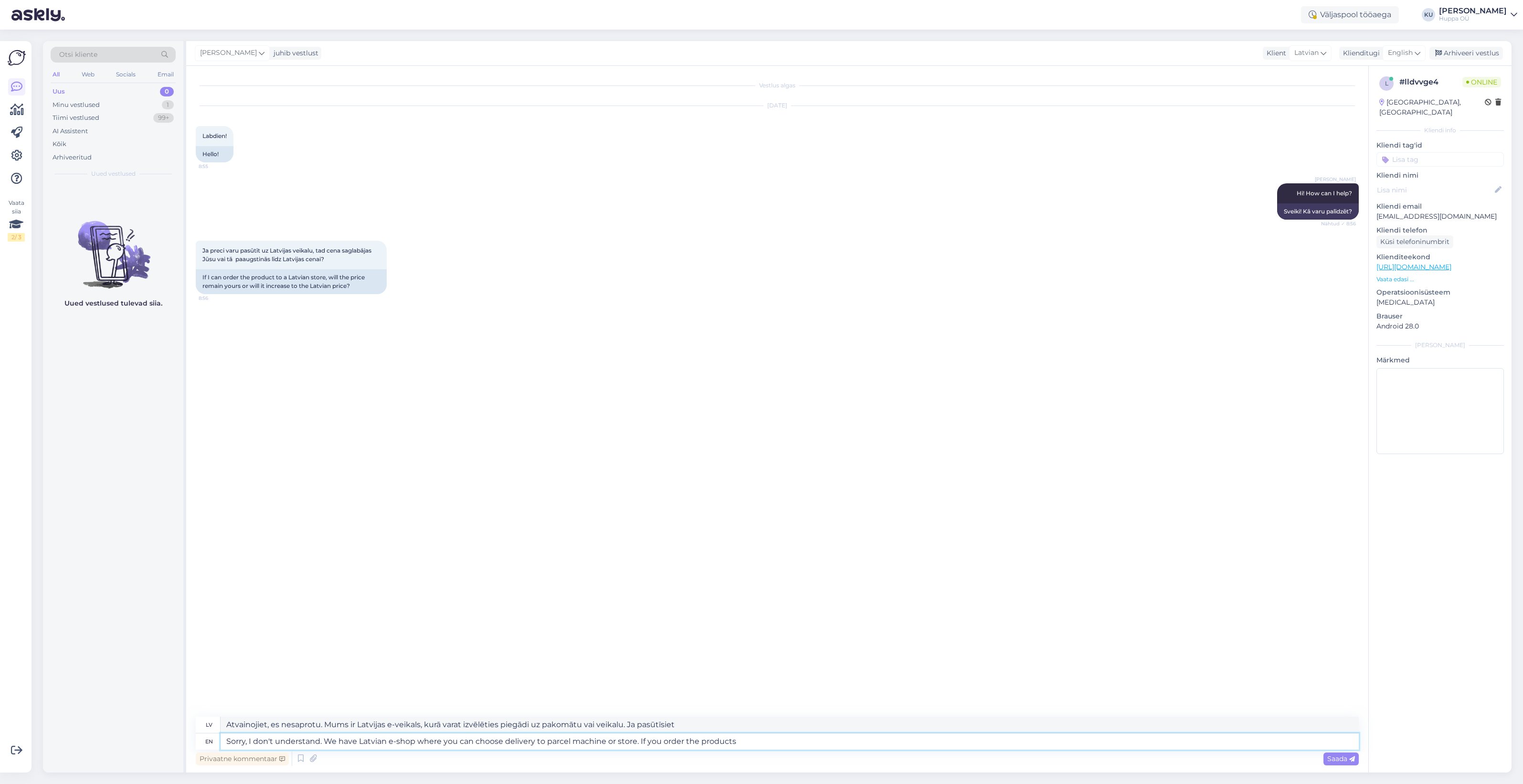
type textarea "Sorry, I don't understand. We have Latvian e-shop where you can choose delivery…"
type textarea "Atvainojiet, es nesaprotu. Mums ir Latvijas e-veikals, kurā varat izvēlēties pi…"
type textarea "Sorry, I don't understand. We have Latvian e-shop where you can choose delivery…"
type textarea "Atvainojiet, es nesaprotu. Mums ir Latvijas e-veikals, kurā varat izvēlēties pi…"
type textarea "Sorry, I don't understand. We have Latvian e-shop where you can choose delivery…"
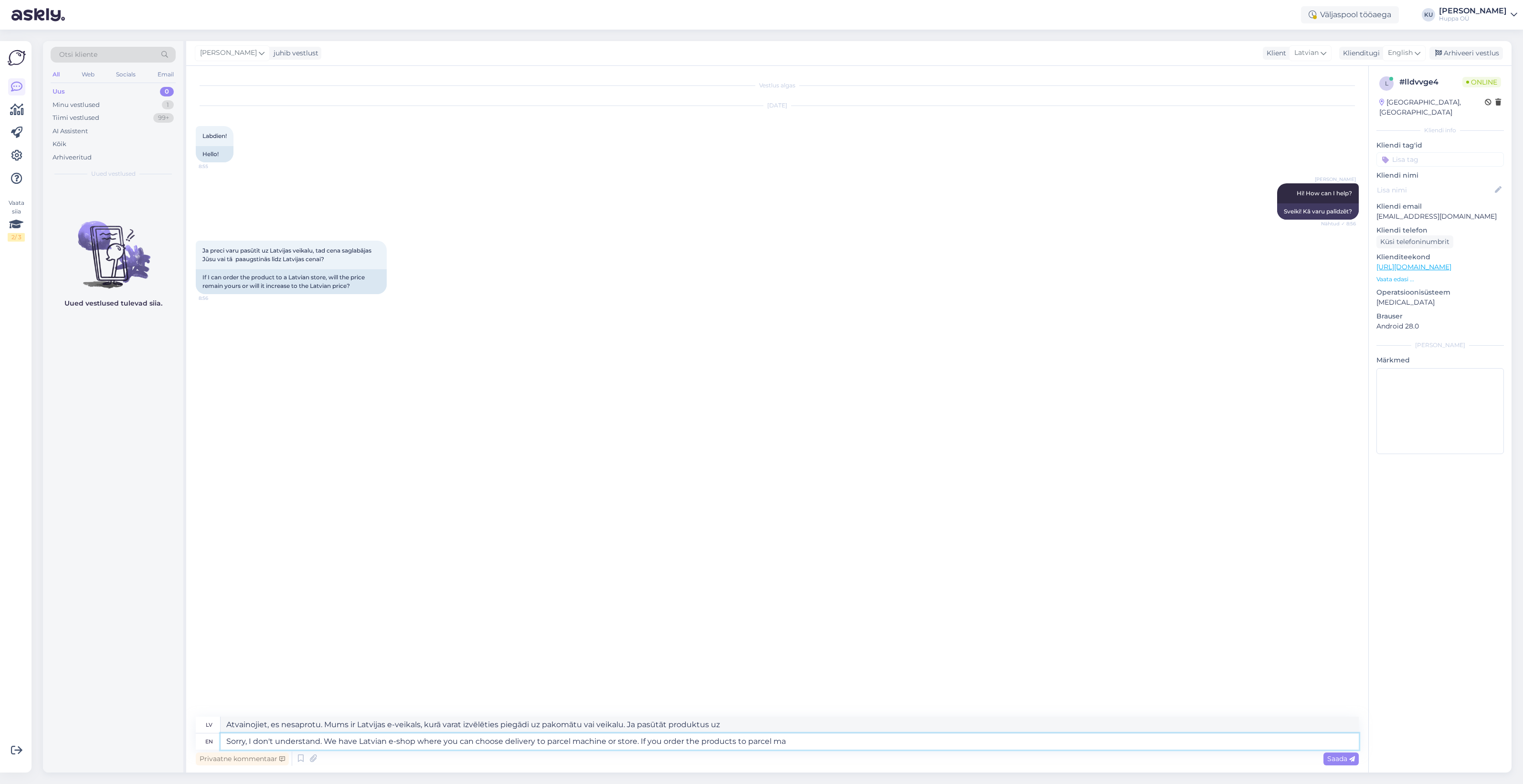
type textarea "Atvainojiet, es nesaprotu. Mums ir Latvijas e-veikals, kurā varat izvēlēties pi…"
type textarea "Sorry, I don't understand. We have Latvian e-shop where you can choose delivery…"
type textarea "Atvainojiet, es nesaprotu. Mums ir Latvijas e-veikals, kurā varat izvēlēties pi…"
type textarea "Sorry, I don't understand. We have Latvian e-shop where you can choose delivery…"
type textarea "Atvainojiet, es nesaprotu. Mums ir Latvijas e-veikals, kurā varat izvēlēties pi…"
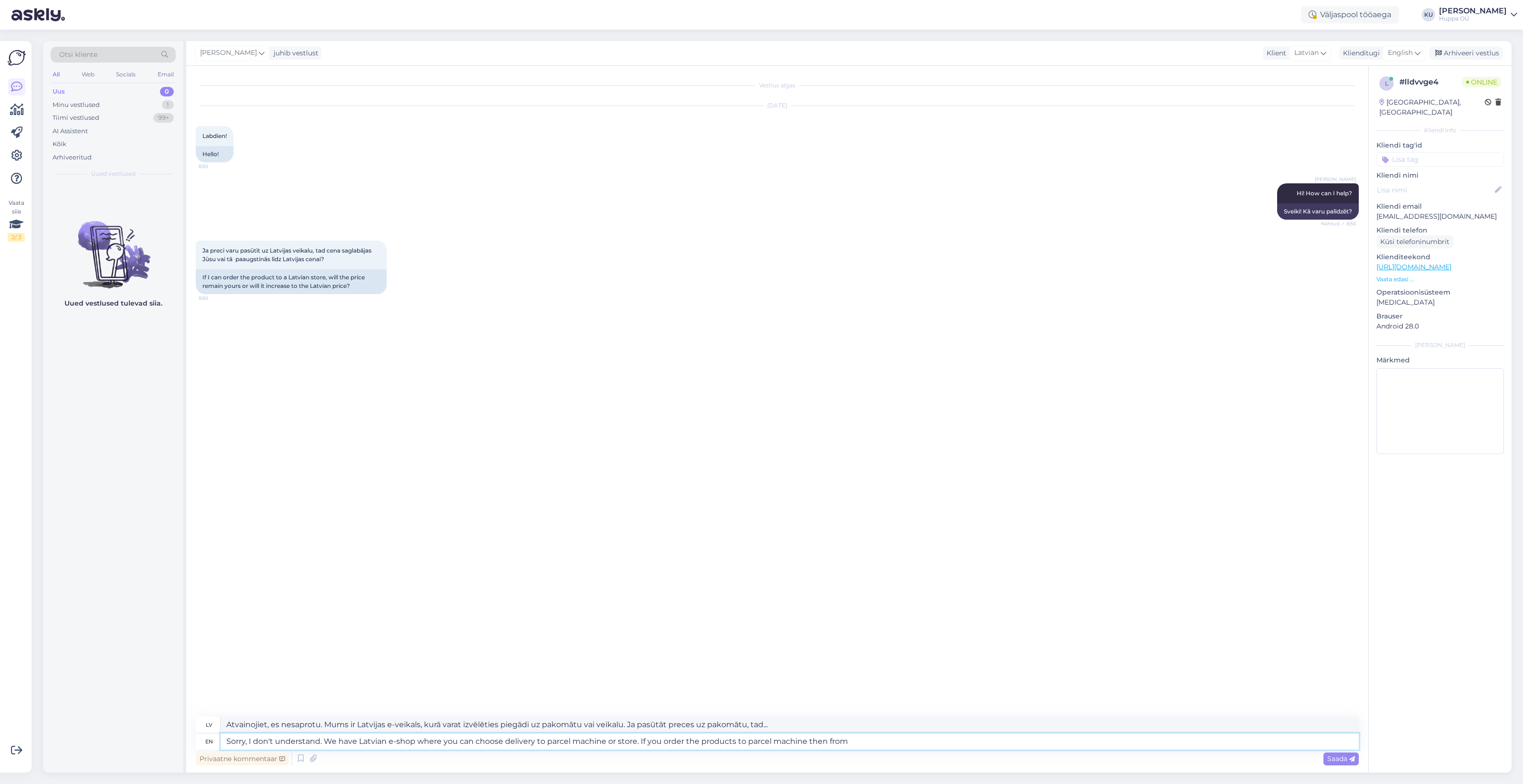
type textarea "Sorry, I don't understand. We have Latvian e-shop where you can choose delivery…"
type textarea "Atvainojiet, es nesaprotu. Mums ir Latvijas e-veikals, kurā varat izvēlēties pi…"
type textarea "Sorry, I don't understand. We have Latvian e-shop where you can choose delivery…"
type textarea "Atvainojiet, es nesaprotu. Mums ir Latvijas e-veikals, kurā varat izvēlēties pi…"
type textarea "Sorry, I don't understand. We have Latvian e-shop where you can choose delivery…"
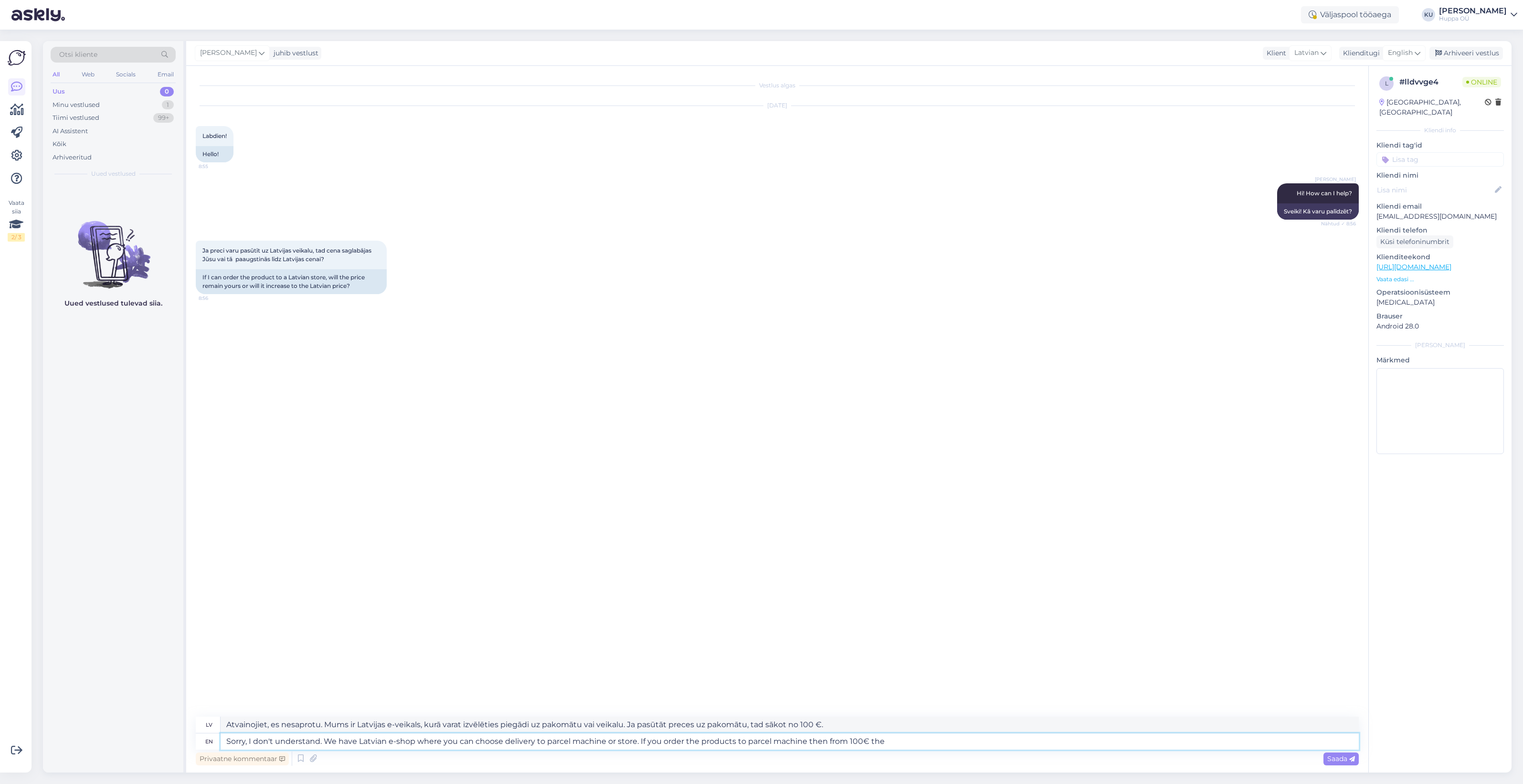
type textarea "Atvainojiet, es nesaprotu. Mums ir Latvijas e-veikals, kurā varat izvēlēties pi…"
type textarea "Sorry, I don't understand. We have Latvian e-shop where you can choose delivery…"
type textarea "Atvainojiet, es nesaprotu. Mums ir Latvijas e-veikals, kurā varat izvēlēties pi…"
type textarea "Sorry, I don't understand. We have Latvian e-shop where you can choose delivery…"
type textarea "Atvainojiet, es nesaprotu. Mums ir Latvijas e-veikals, kurā varat izvēlēties pi…"
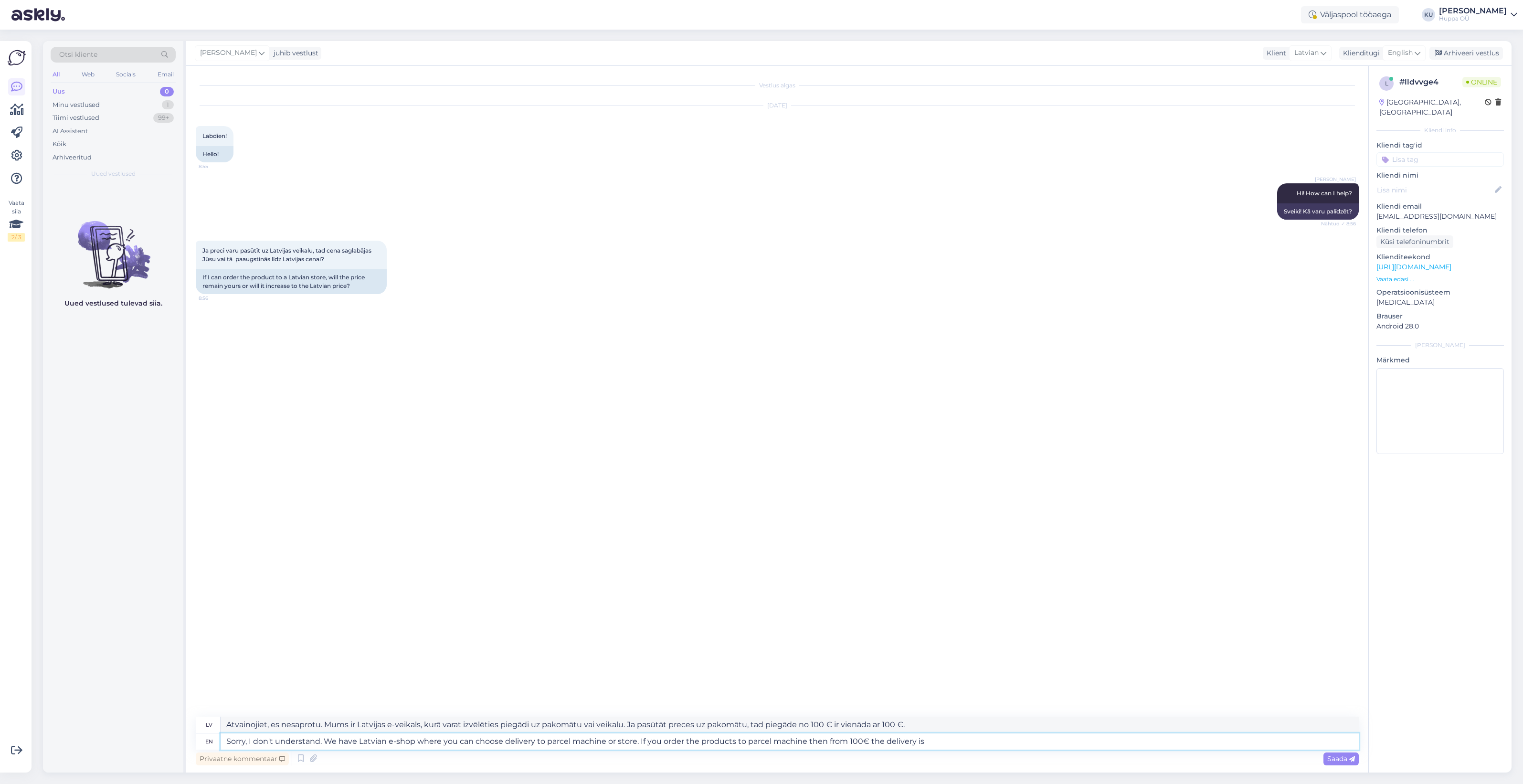
type textarea "Sorry, I don't understand. We have Latvian e-shop where you can choose delivery…"
type textarea "Atvainojiet, es nesaprotu. Mums ir Latvijas e-veikals, kurā varat izvēlēties pi…"
type textarea "Sorry, I don't understand. We have Latvian e-shop where you can choose delivery…"
type textarea "Atvainojiet, es nesaprotu. Mums ir Latvijas e-veikals, kurā varat izvēlēties pi…"
type textarea "Sorry, I don't understand. We have Latvian e-shop where you can choose delivery…"
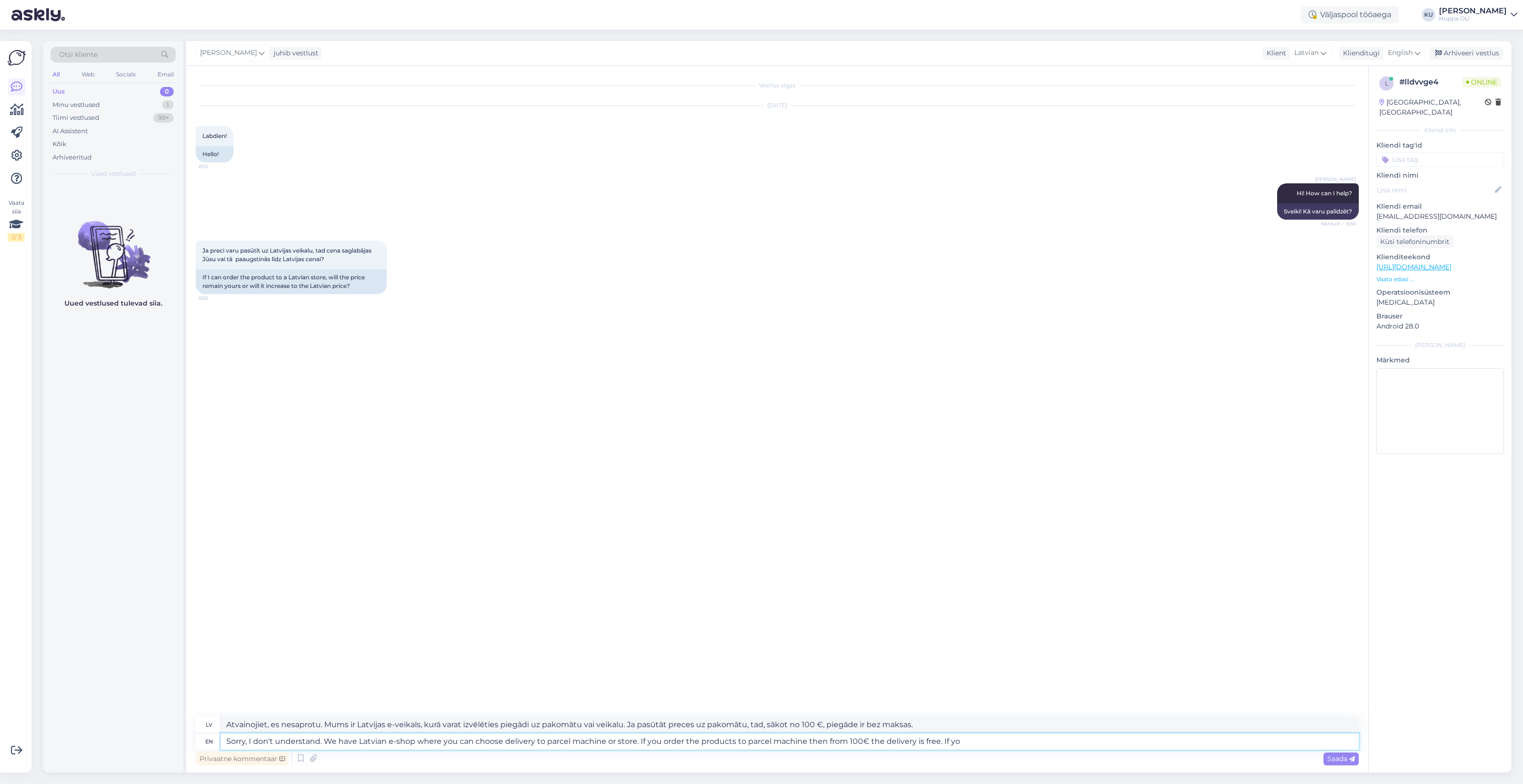
type textarea "Atvainojiet, es nesaprotu. Mums ir Latvijas e-veikals, kurā varat izvēlēties pi…"
type textarea "Sorry, I don't understand. We have Latvian e-shop where you can choose delivery…"
type textarea "Atvainojiet, es nesaprotu. Mums ir Latvijas e-veikals, kurā varat izvēlēties pi…"
type textarea "Sorry, I don't understand. We have Latvian e-shop where you can choose delivery…"
type textarea "Atvainojiet, es nesaprotu. Mums ir Latvijas e-veikals, kurā varat izvēlēties pi…"
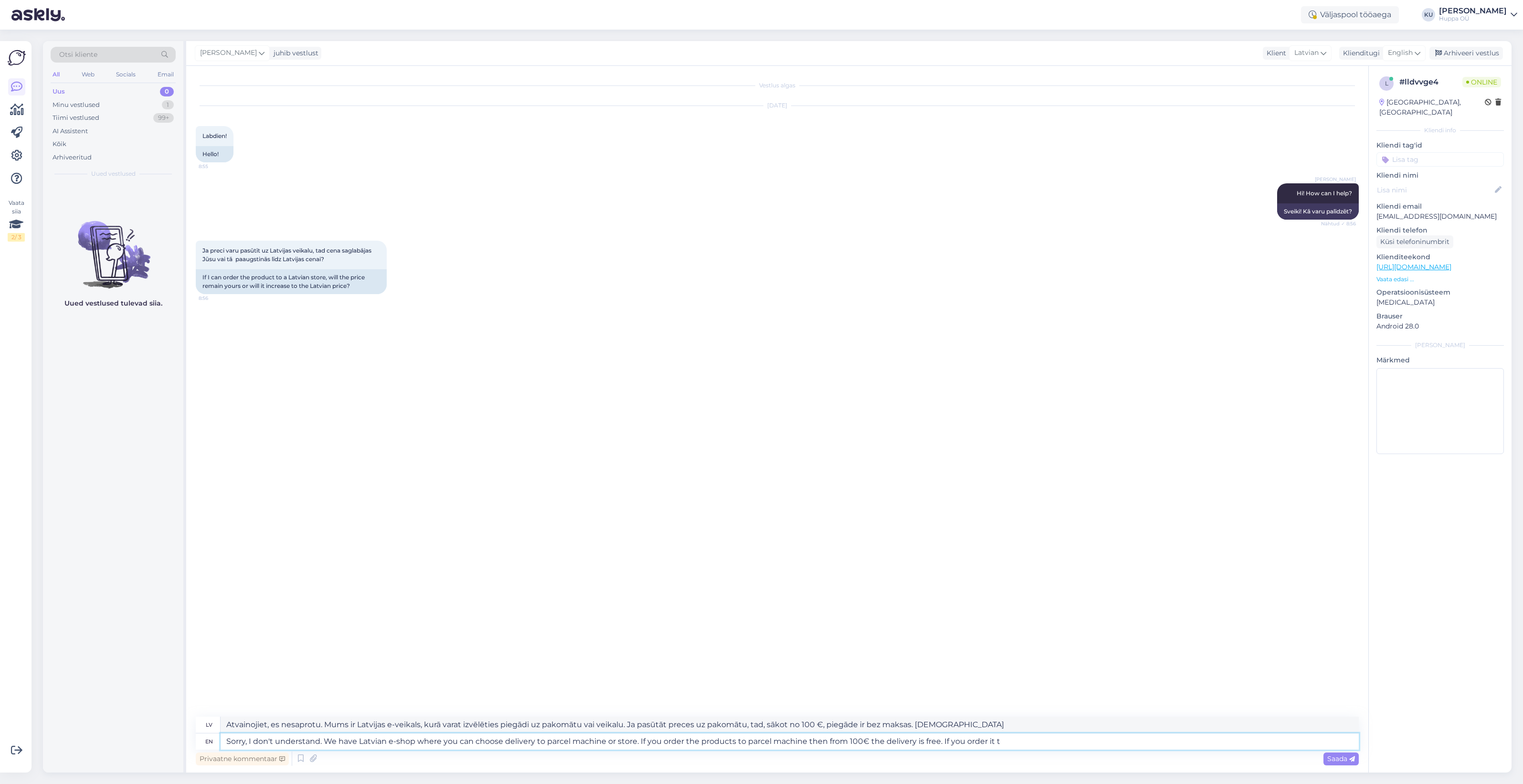
type textarea "Sorry, I don't understand. We have Latvian e-shop where you can choose delivery…"
type textarea "Atvainojiet, es nesaprotu. Mums ir Latvijas e-veikals, kurā varat izvēlēties pi…"
type textarea "Sorry, I don't understand. We have Latvian e-shop where you can choose delivery…"
type textarea "Atvainojiet, es nesaprotu. Mums ir Latvijas e-veikals, kurā varat izvēlēties pi…"
type textarea "Sorry, I don't understand. We have Latvian e-shop where you can choose delivery…"
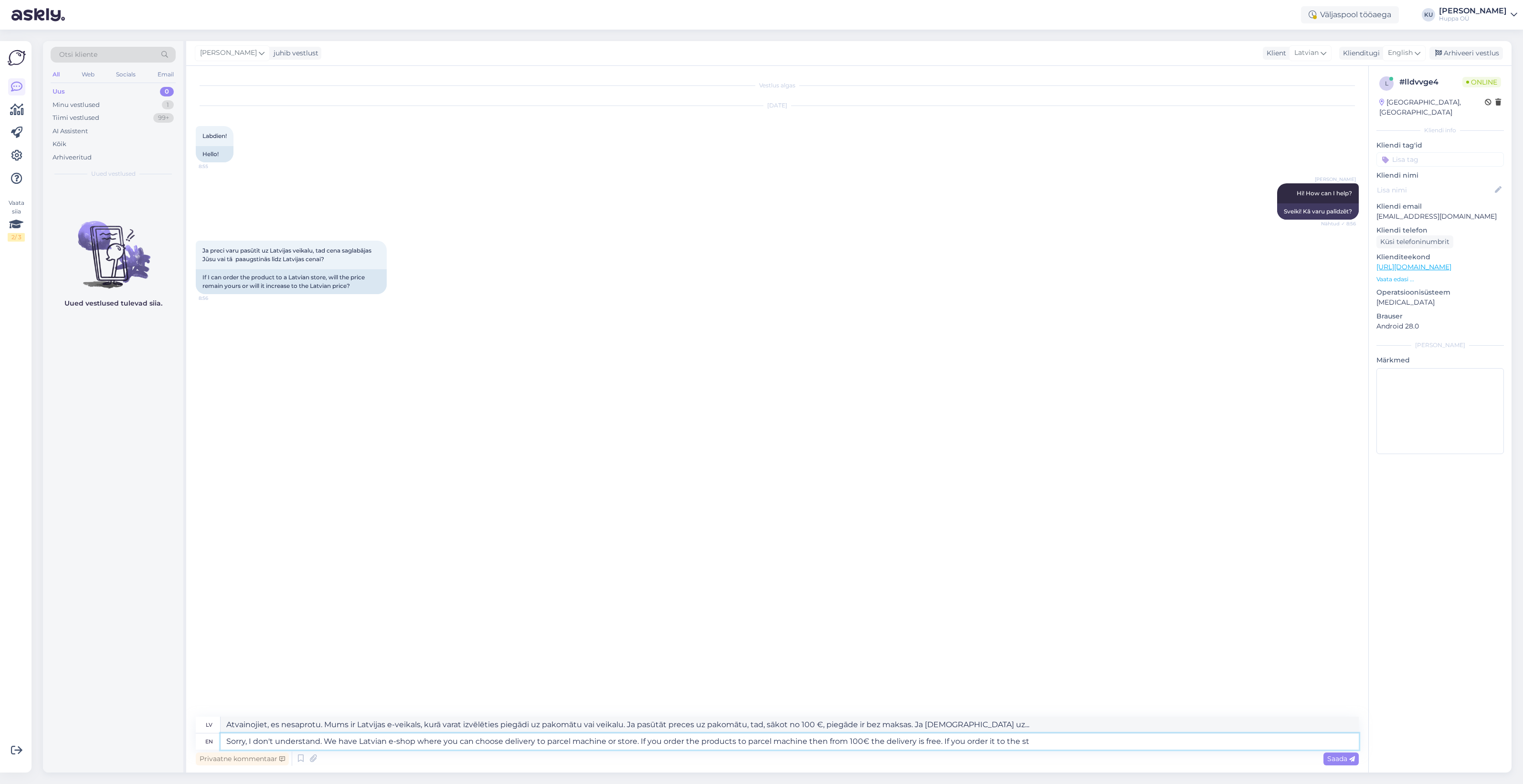
type textarea "Atvainojiet, es nesaprotu. Mums ir Latvijas e-veikals, kurā varat izvēlēties pi…"
type textarea "Sorry, I don't understand. We have Latvian e-shop where you can choose delivery…"
type textarea "Atvainojiet, es nesaprotu. Mums ir Latvijas e-veikals, kurā varat izvēlēties pi…"
type textarea "Sorry, I don't understand. We have Latvian e-shop where you can choose delivery…"
type textarea "Atvainojiet, es nesaprotu. Mums ir Latvijas e-veikals, kurā varat izvēlēties pi…"
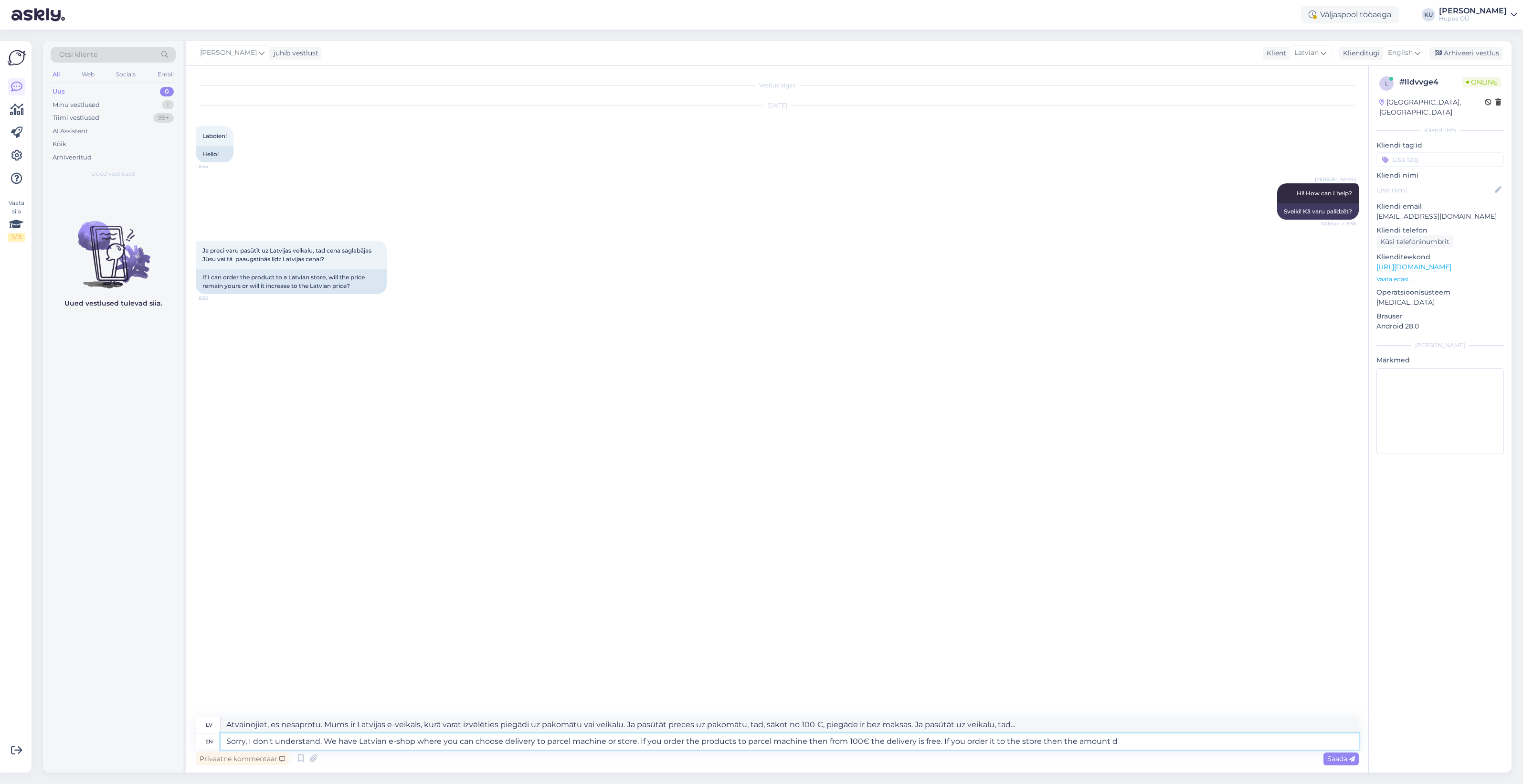
type textarea "Sorry, I don't understand. We have Latvian e-shop where you can choose delivery…"
type textarea "Atvainojiet, es nesaprotu. Mums ir Latvijas e-veikals, kurā varat izvēlēties pi…"
type textarea "Sorry, I don't understand. We have Latvian e-shop where you can choose delivery…"
type textarea "Atvainojiet, es nesaprotu. Mums ir Latvijas e-veikals, kurā varat izvēlēties pi…"
type textarea "Sorry, I don't understand. We have Latvian e-shop where you can choose delivery…"
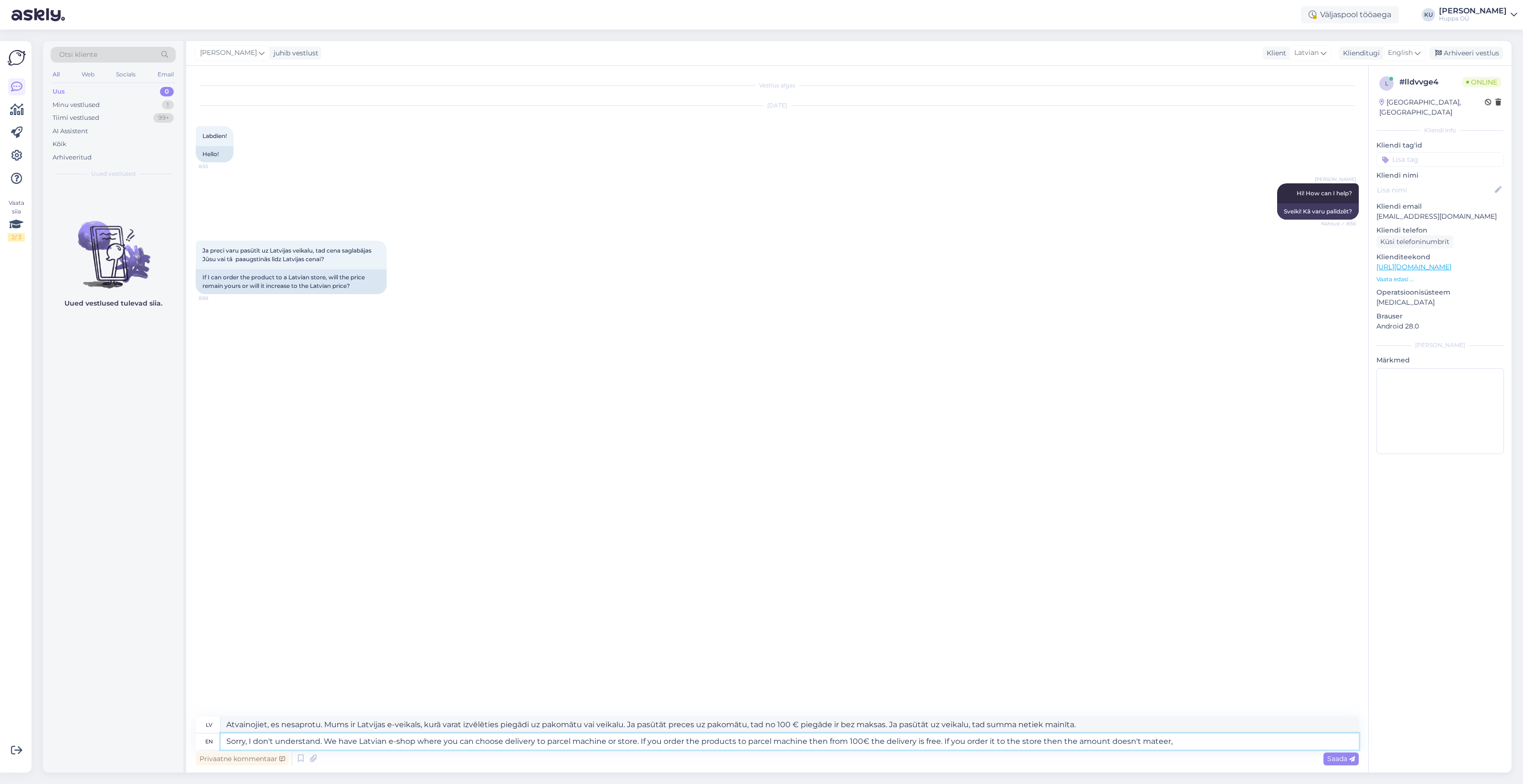
type textarea "Atvainojiet, es nesaprotu. Mums ir Latvijas e-veikals, kurā varat izvēlēties pi…"
type textarea "Sorry, I don't understand. We have Latvian e-shop where you can choose delivery…"
type textarea "Atvainojiet, es nesaprotu. Mums ir Latvijas e-veikals, kurā varat izvēlēties pi…"
type textarea "Sorry, I don't understand. We have Latvian e-shop where you can choose delivery…"
type textarea "Atvainojiet, es nesaprotu. Mums ir Latvijas e-veikals, kurā varat izvēlēties pi…"
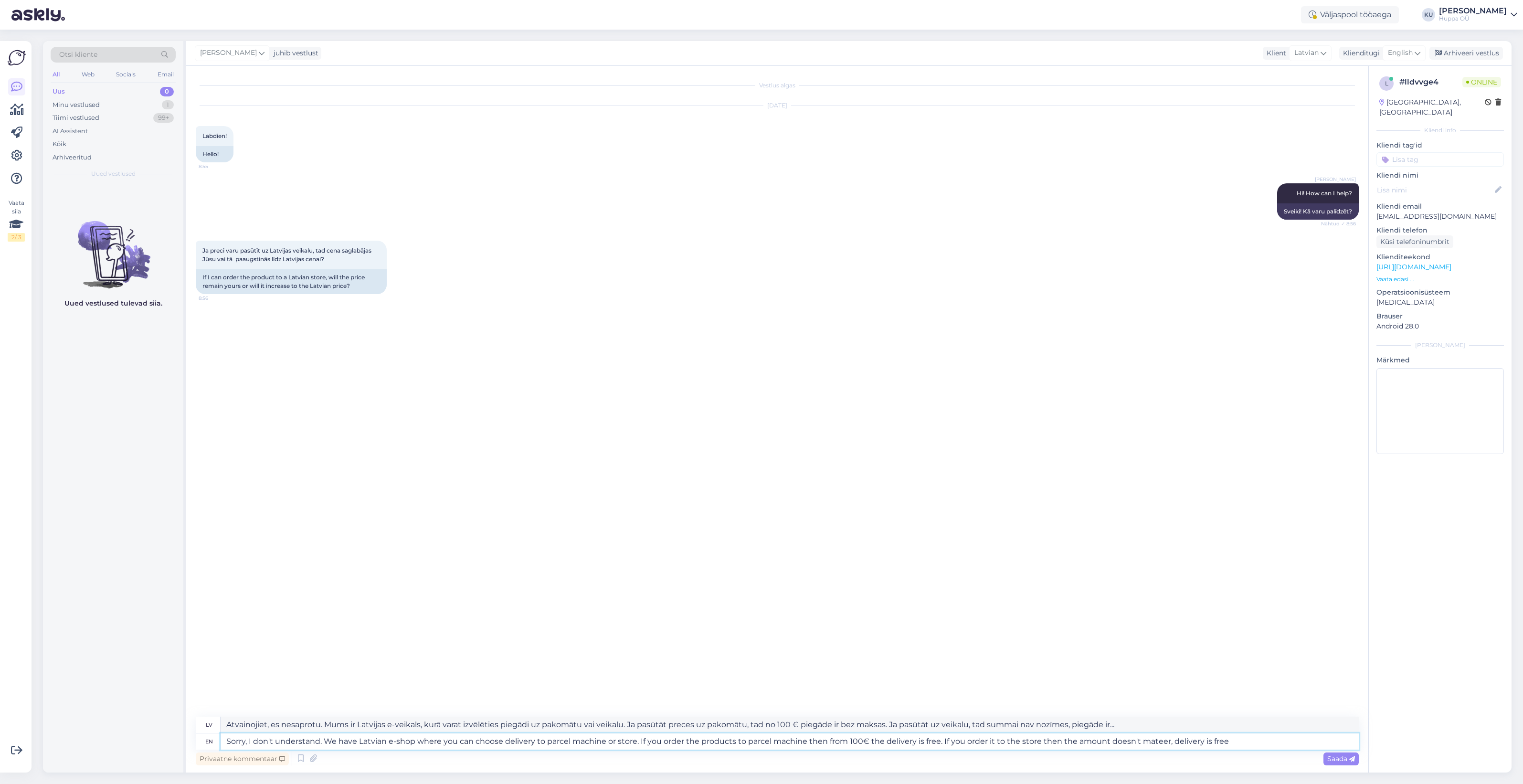
type textarea "Sorry, I don't understand. We have Latvian e-shop where you can choose delivery…"
type textarea "Atvainojiet, es nesaprotu. Mums ir Latvijas e-veikals, kurā varat izvēlēties pi…"
click at [1157, 738] on textarea "Sorry, I don't understand. We have Latvian e-shop where you can choose delivery…" at bounding box center [790, 741] width 1138 height 16
type textarea "Sorry, I don't understand. We have Latvian e-shop where you can choose delivery…"
type textarea "Atvainojiet, es nesaprotu. Mums ir Latvijas e-veikals, kurā varat izvēlēties pi…"
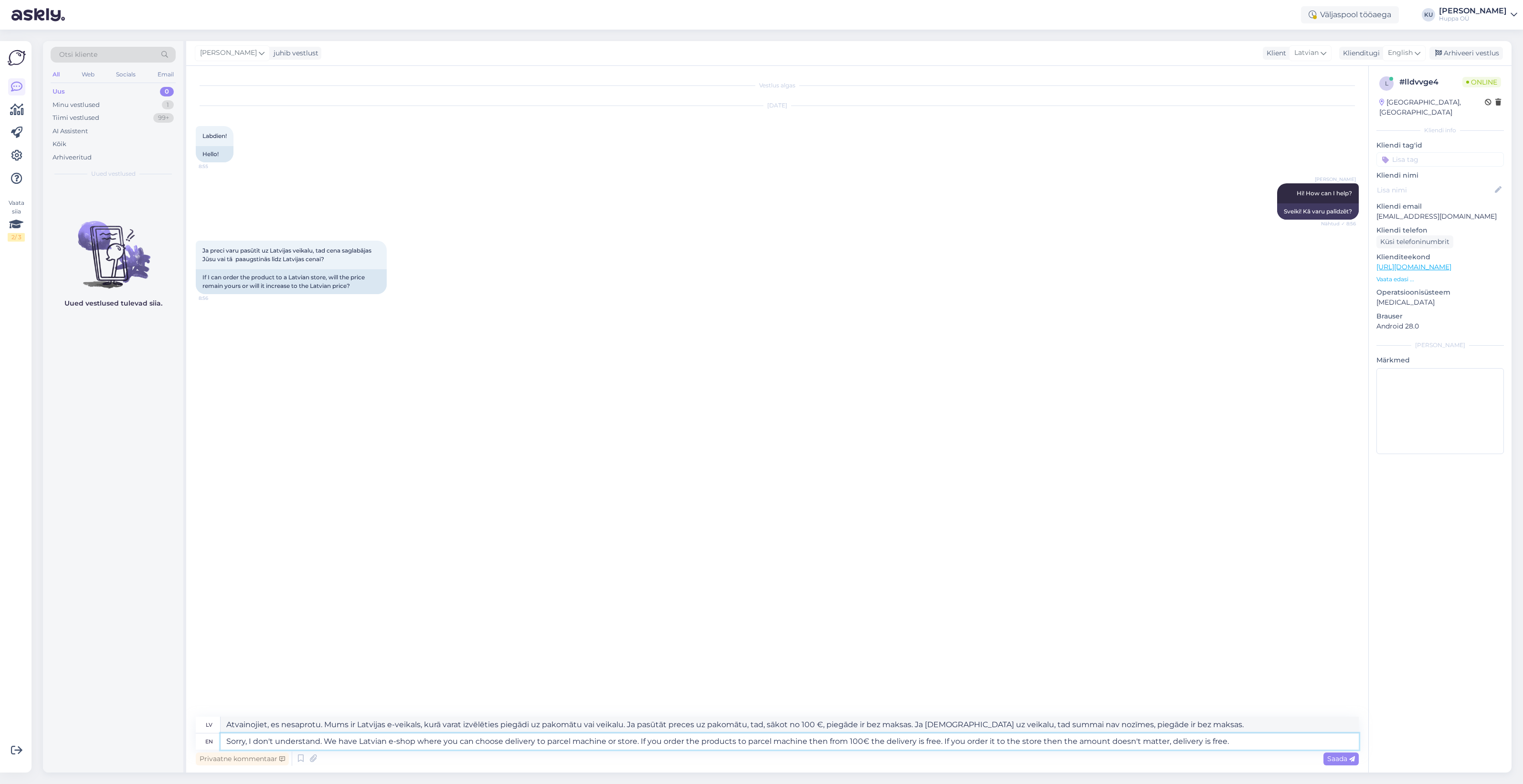
click at [276, 745] on textarea "Sorry, I don't understand. We have Latvian e-shop where you can choose delivery…" at bounding box center [790, 741] width 1138 height 16
type textarea "Sorry, I don't fully understand. We have Latvian e-shop where you can choose de…"
type textarea "Atvainojiet, es pilnībā nesaprotu. Mums ir Latvijas e-veikals, kurā var izvēlēt…"
click at [337, 744] on textarea "Sorry, I don't fully understand. We have Latvian e-shop where you can choose de…" at bounding box center [790, 741] width 1138 height 16
type textarea "Sorry, I don't fully understand your question. We have Latvian e-shop where you…"
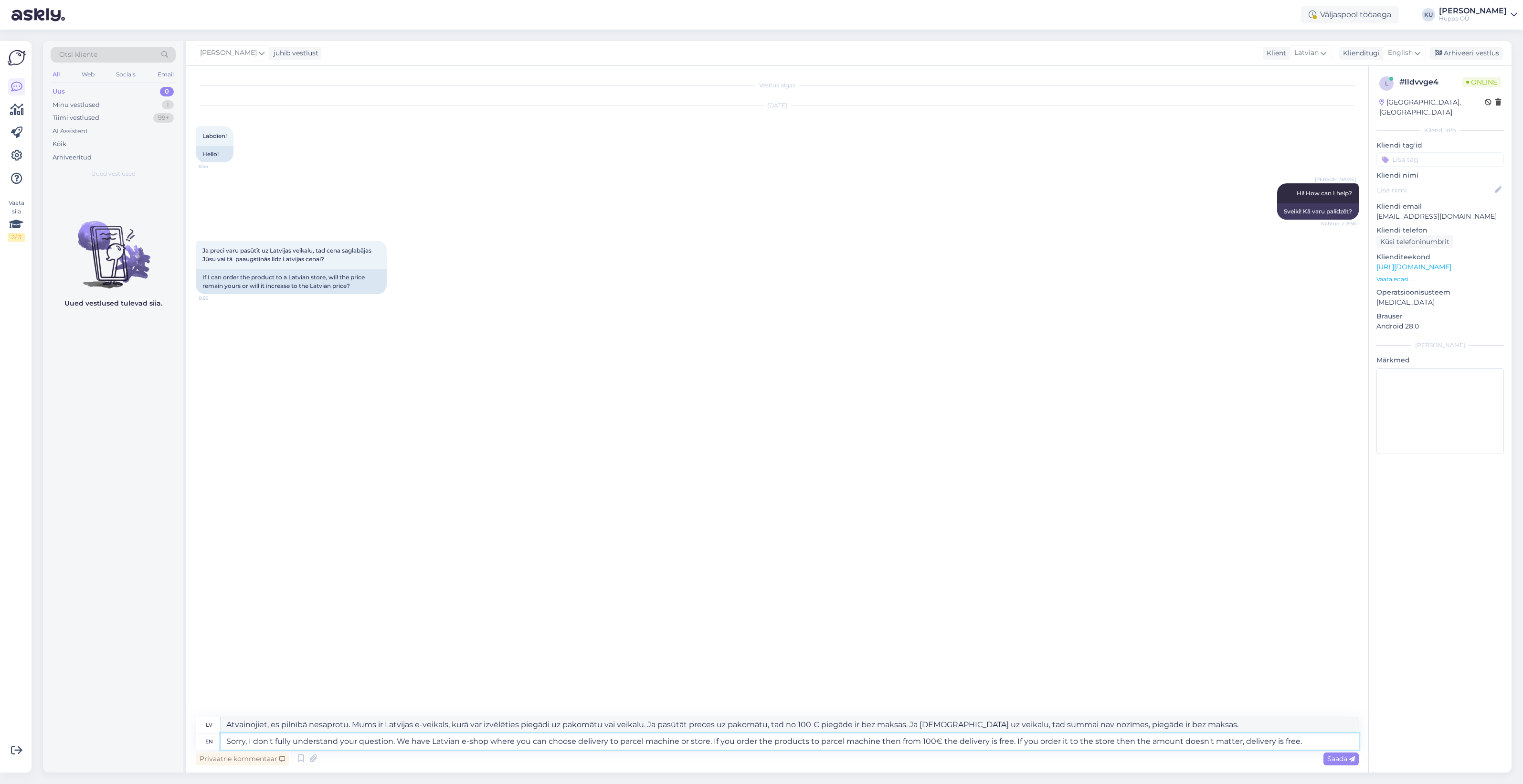
type textarea "Atvainojiet, es pilnībā nesaprotu jūsu jautājumu. Mums ir Latvijas e-veikals, k…"
type textarea "Sorry, I don't fully understand your question. We have Latvian e-shop where you…"
click at [1348, 758] on span "Saada" at bounding box center [1341, 759] width 27 height 8
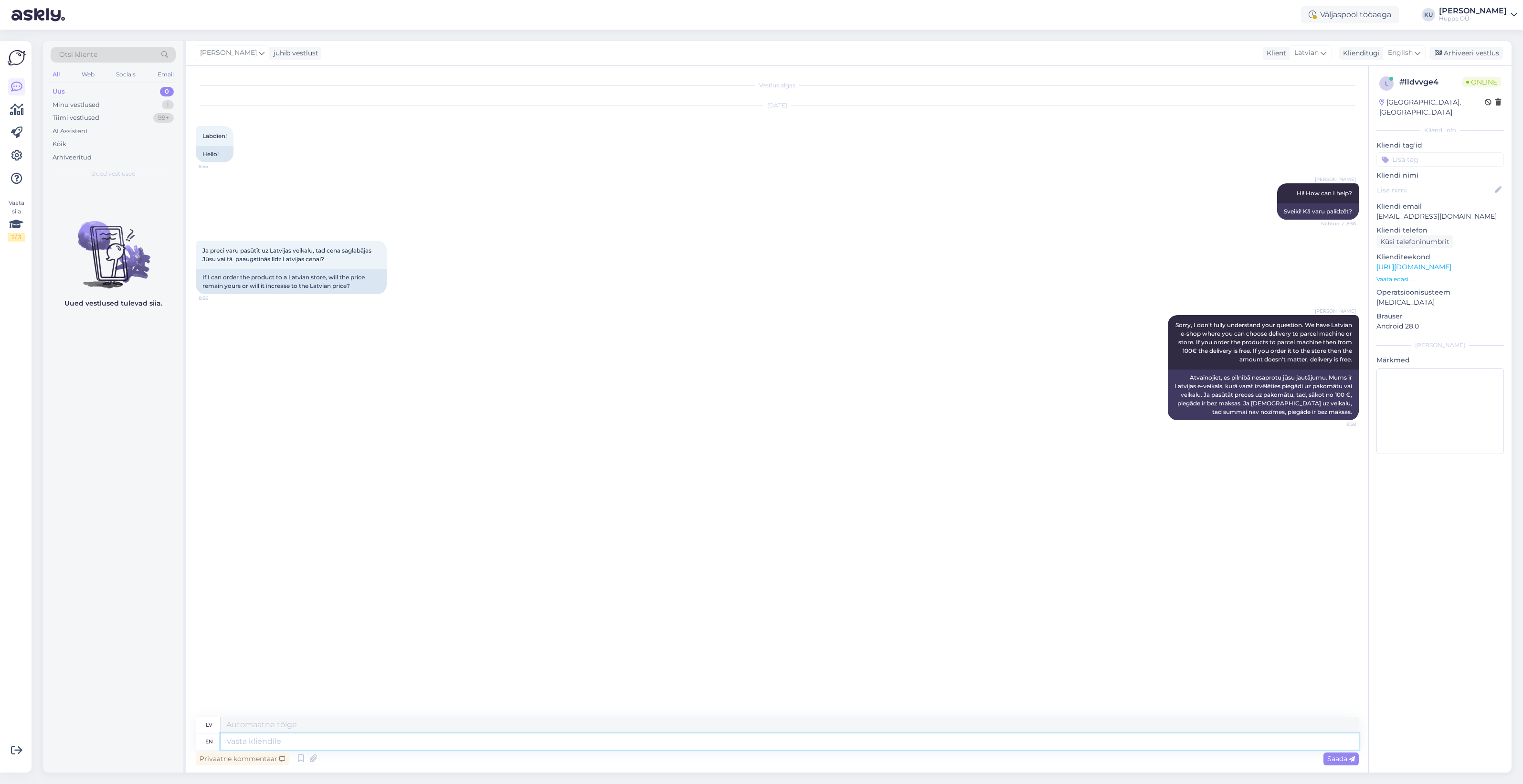
click at [890, 741] on textarea at bounding box center [790, 741] width 1138 height 16
type textarea "Products"
type textarea "Produkti"
type textarea "Products prices a"
type textarea "Produktu cenas"
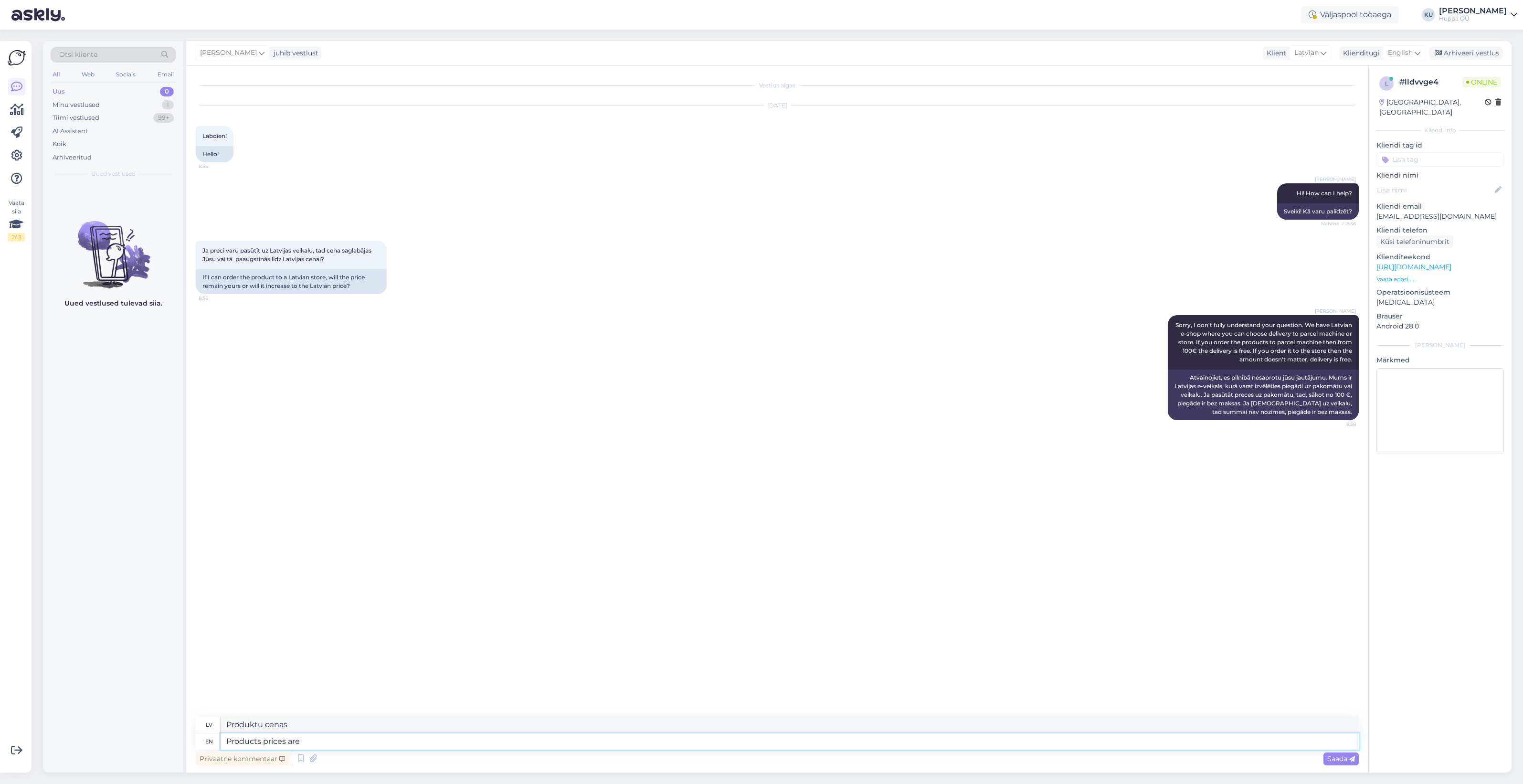
type textarea "Products prices are w"
type textarea "Produktu cenas ir"
type textarea "Products prices are what"
type textarea "Produktu cenas ir kādas"
type textarea "Products prices are what you c"
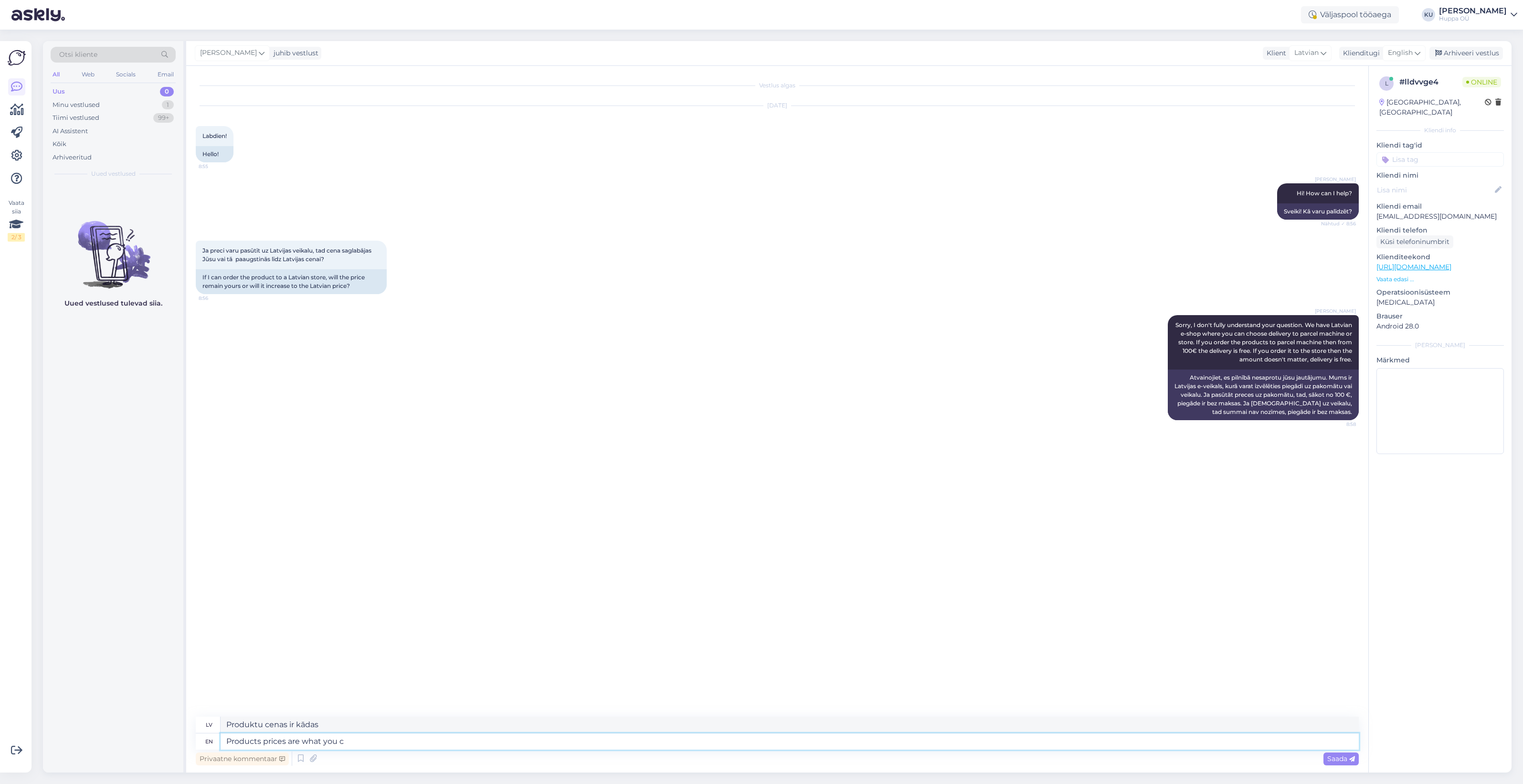
type textarea "Produktu cenas ir tādas, kādas jūs"
type textarea "Products prices are what you can s"
type textarea "Produktu cenas ir tādas, kādas jūs varat"
type textarea "Products prices are what you can see in"
type textarea "Produktu cenas ir tas, ko jūs varat redzēt"
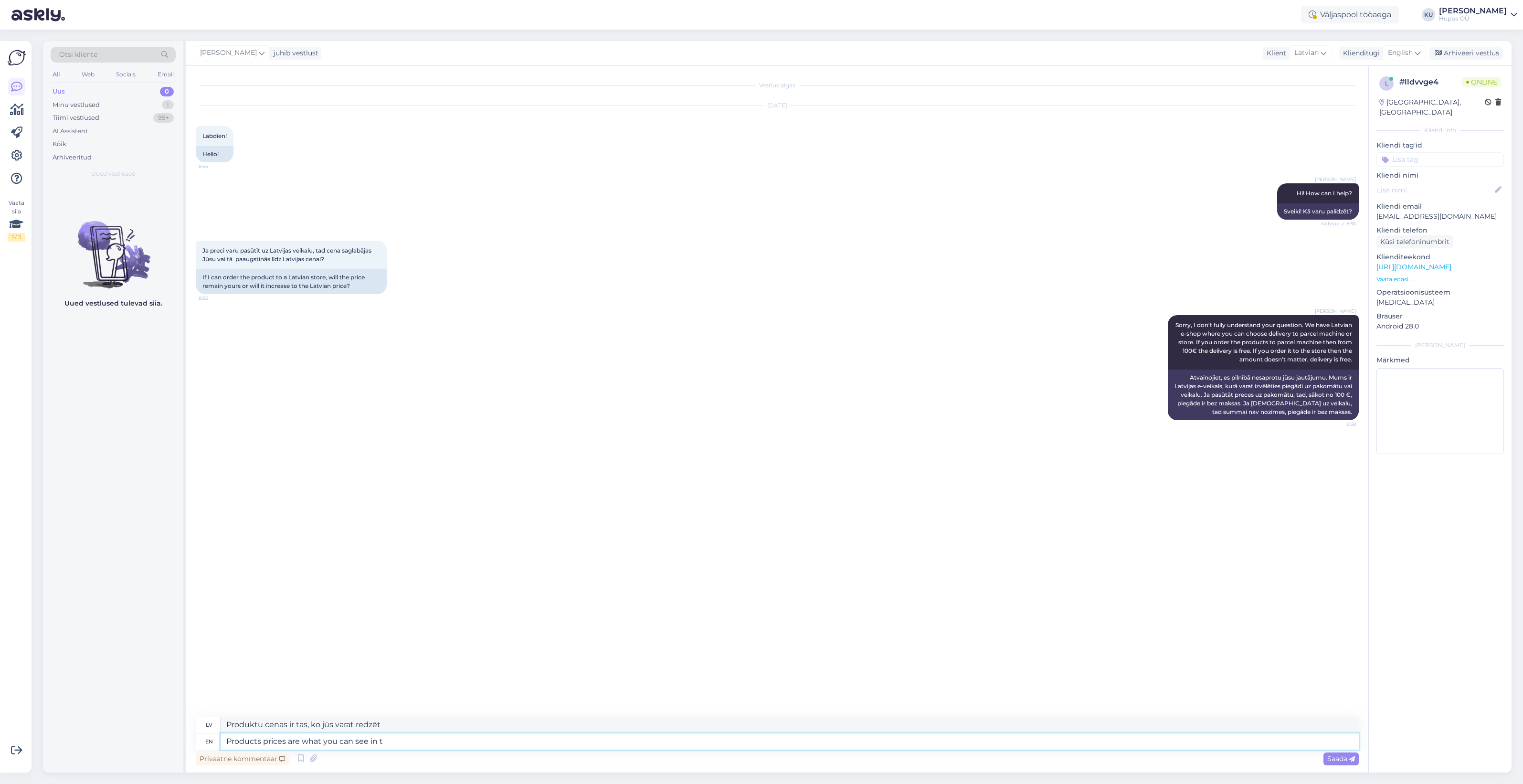
type textarea "Products prices are what you can see in th"
type textarea "Produktu cenas ir tās, ko varat redzēt"
type textarea "Products prices are what you can see in the e-shop"
type textarea "Preču cenas ir tās, kuras varat redzēt e-veikalā."
type textarea "Products prices are what you can see in the e-shop :)"
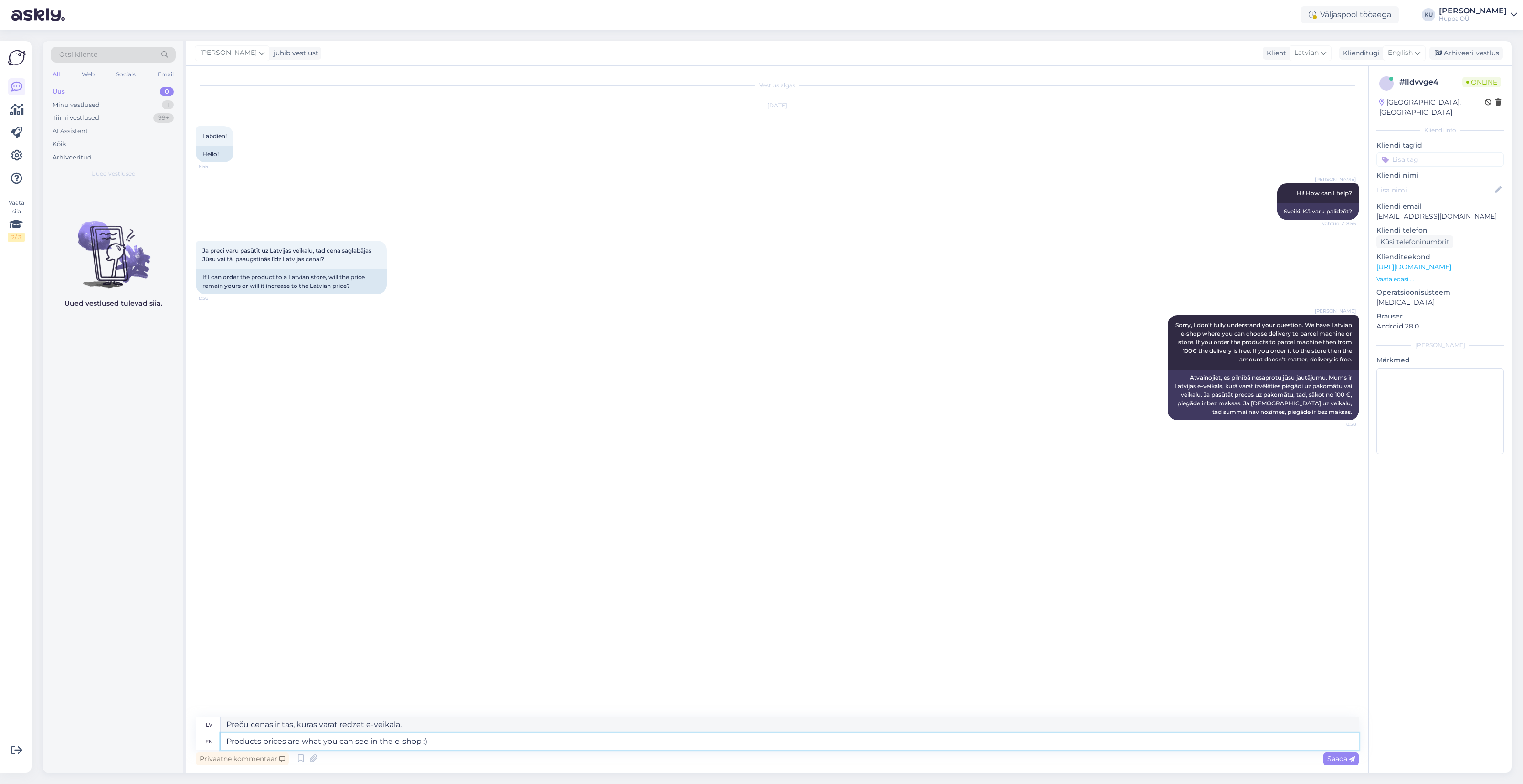
type textarea "Preču cenas ir tādas, kādas varat redzēt e-veikalā :)"
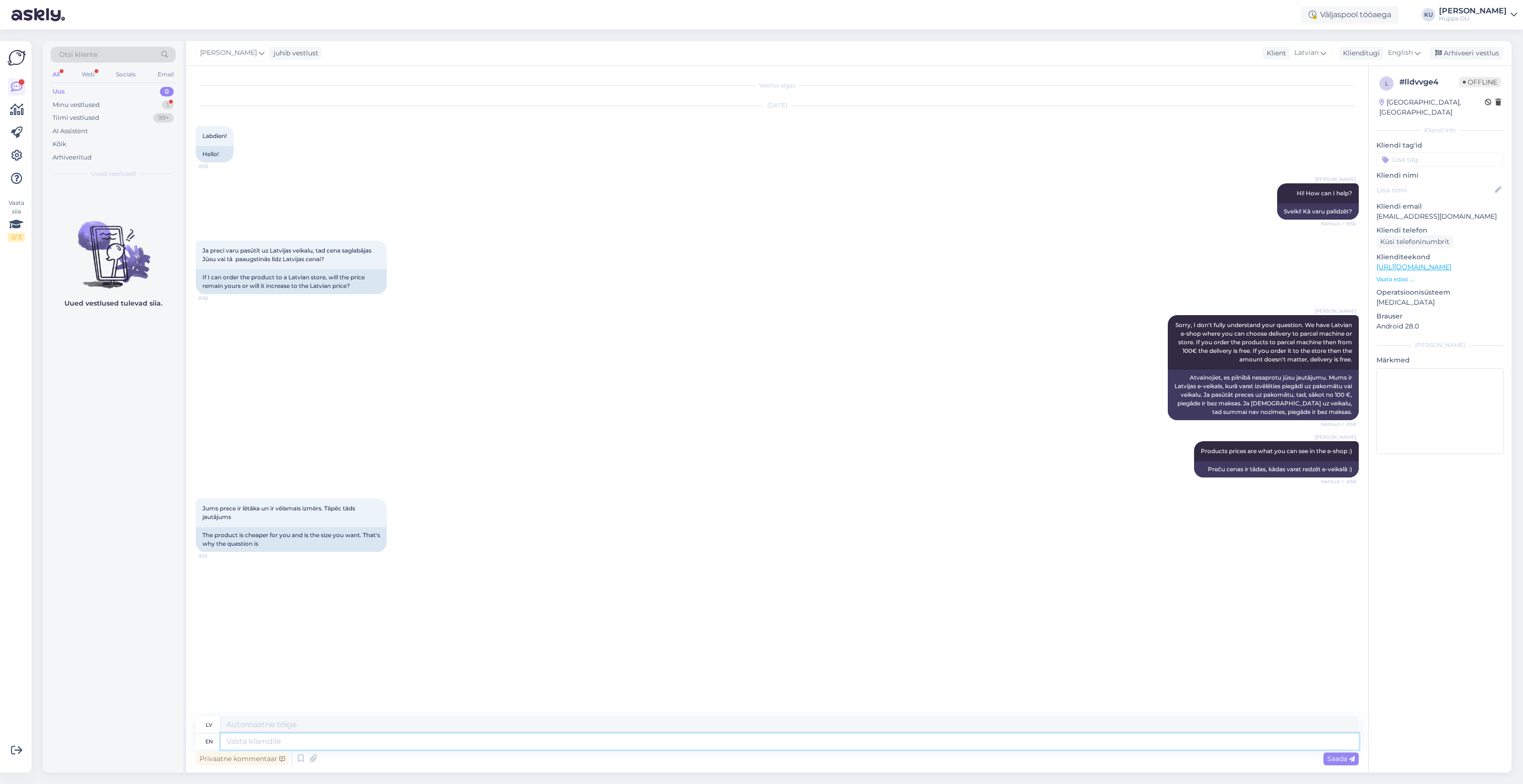
click at [309, 740] on textarea at bounding box center [790, 741] width 1138 height 16
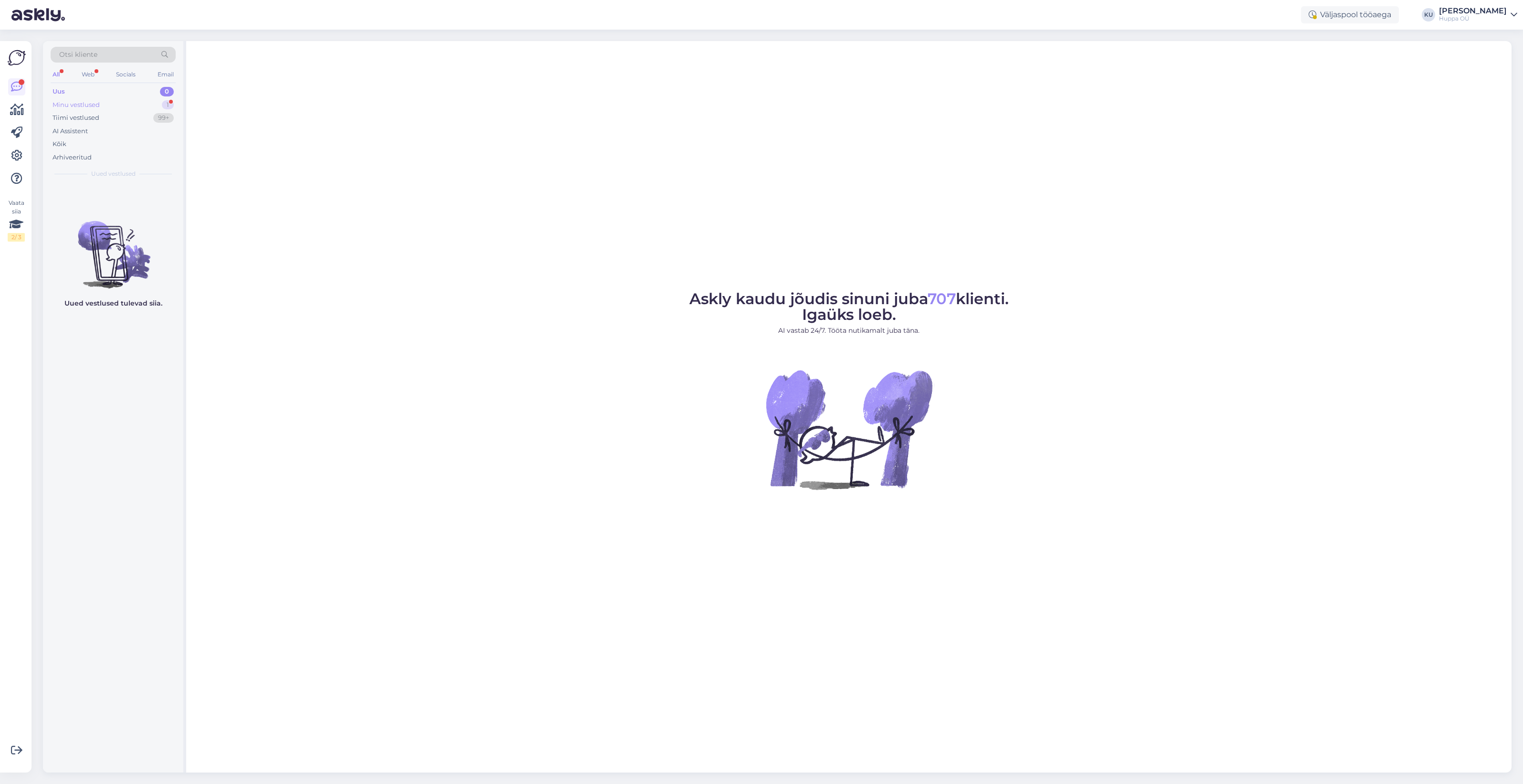
click at [108, 106] on div "Minu vestlused 1" at bounding box center [113, 105] width 125 height 13
click at [120, 201] on div "Jums prece ir lētāka un ir vēlamais izmērs. Tāpēc tāds jautājums" at bounding box center [123, 208] width 109 height 17
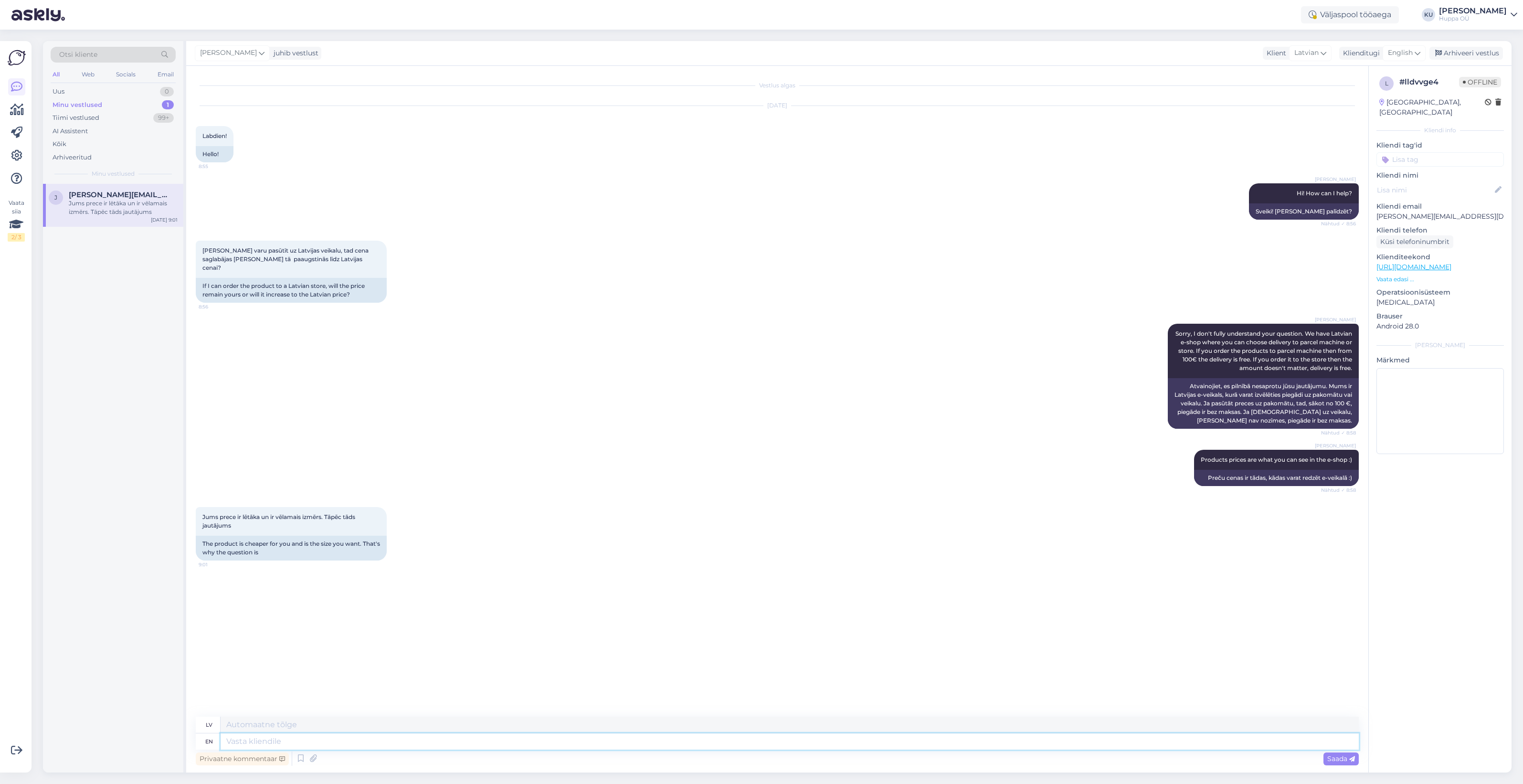
click at [321, 744] on textarea at bounding box center [790, 741] width 1138 height 16
drag, startPoint x: 334, startPoint y: 261, endPoint x: 203, endPoint y: 249, distance: 131.5
click at [203, 249] on div "[PERSON_NAME] varu pasūtīt uz Latvijas veikalu, tad cena saglabājas [PERSON_NAM…" at bounding box center [291, 259] width 191 height 37
copy span "[PERSON_NAME] varu pasūtīt uz Latvijas veikalu, tad cena saglabājas [PERSON_NAM…"
drag, startPoint x: 237, startPoint y: 516, endPoint x: 203, endPoint y: 509, distance: 34.7
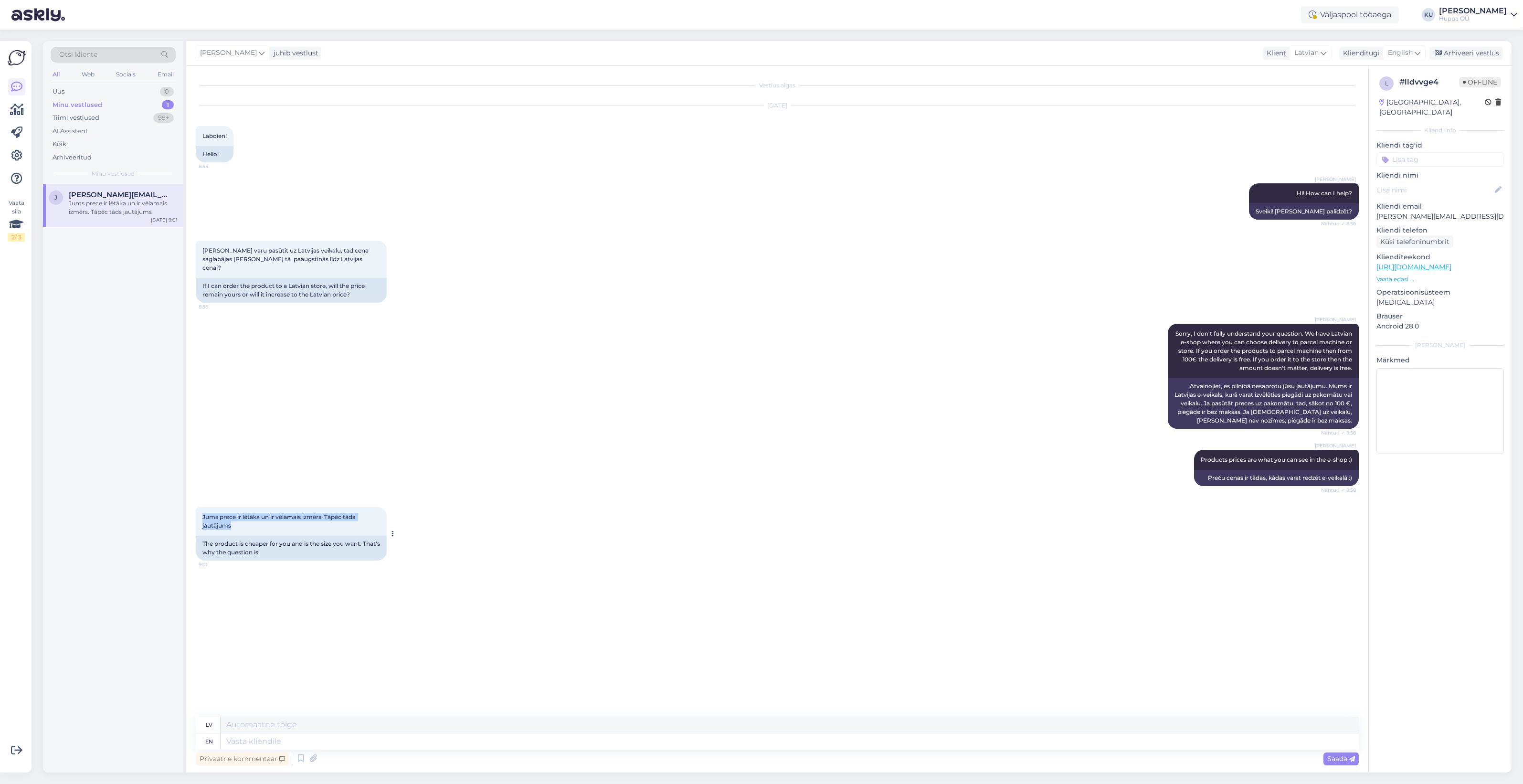
click at [203, 509] on div "Jums prece ir lētāka un ir vēlamais izmērs. Tāpēc tāds jautājums 9:01" at bounding box center [291, 521] width 191 height 29
copy span "Jums prece ir lētāka un ir vēlamais izmērs. Tāpēc tāds jautājums"
drag, startPoint x: 823, startPoint y: 486, endPoint x: 836, endPoint y: 471, distance: 19.8
click at [829, 481] on div "Katariina Udam Products prices are what you can see in the e-shop :) Nähtud ✓ 8…" at bounding box center [777, 468] width 1163 height 57
click at [354, 736] on textarea at bounding box center [790, 741] width 1138 height 16
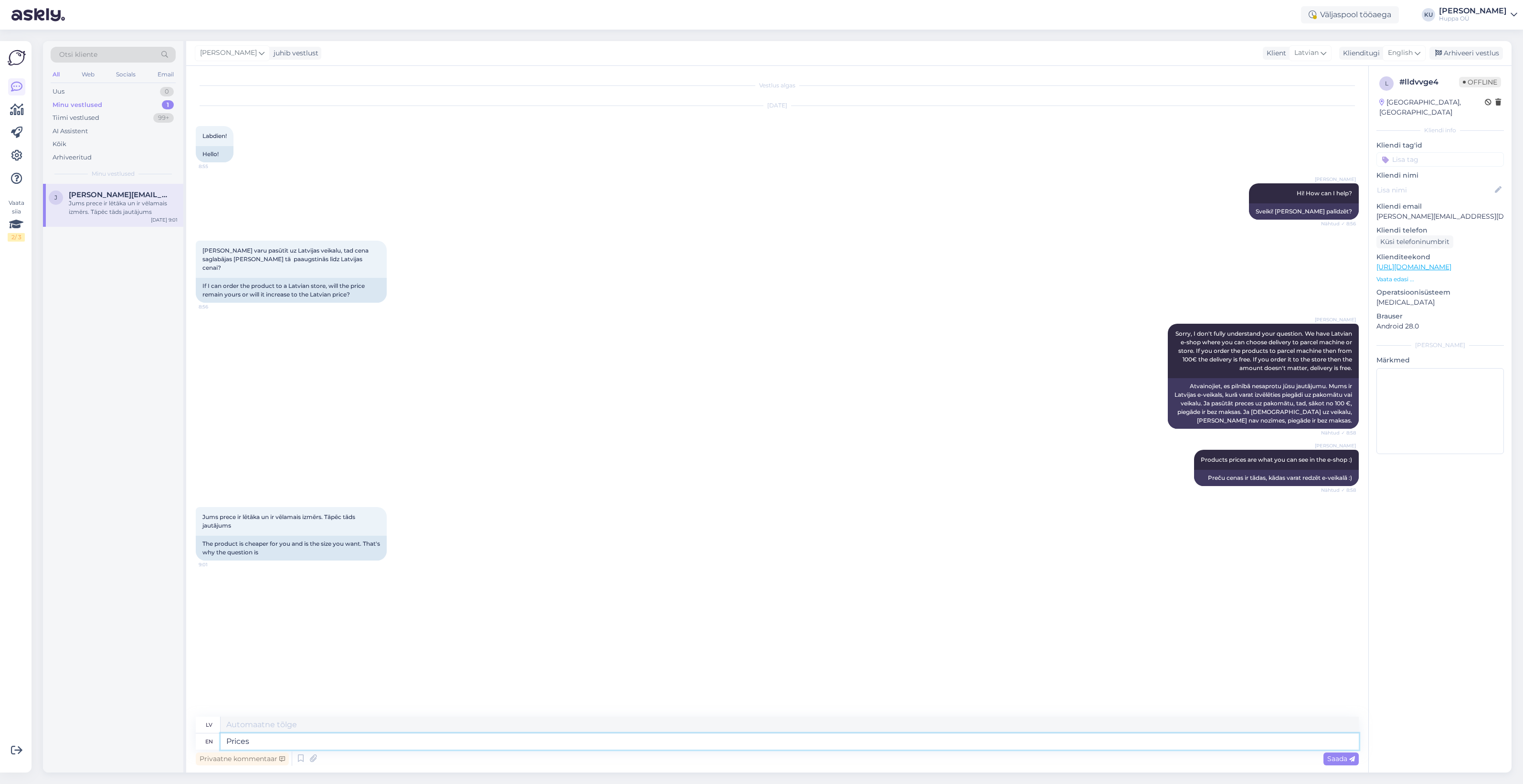
type textarea "Prices a"
type textarea "Cenas"
type textarea "Prices are t"
type textarea "Cenas ir"
type textarea "Prices are the same i"
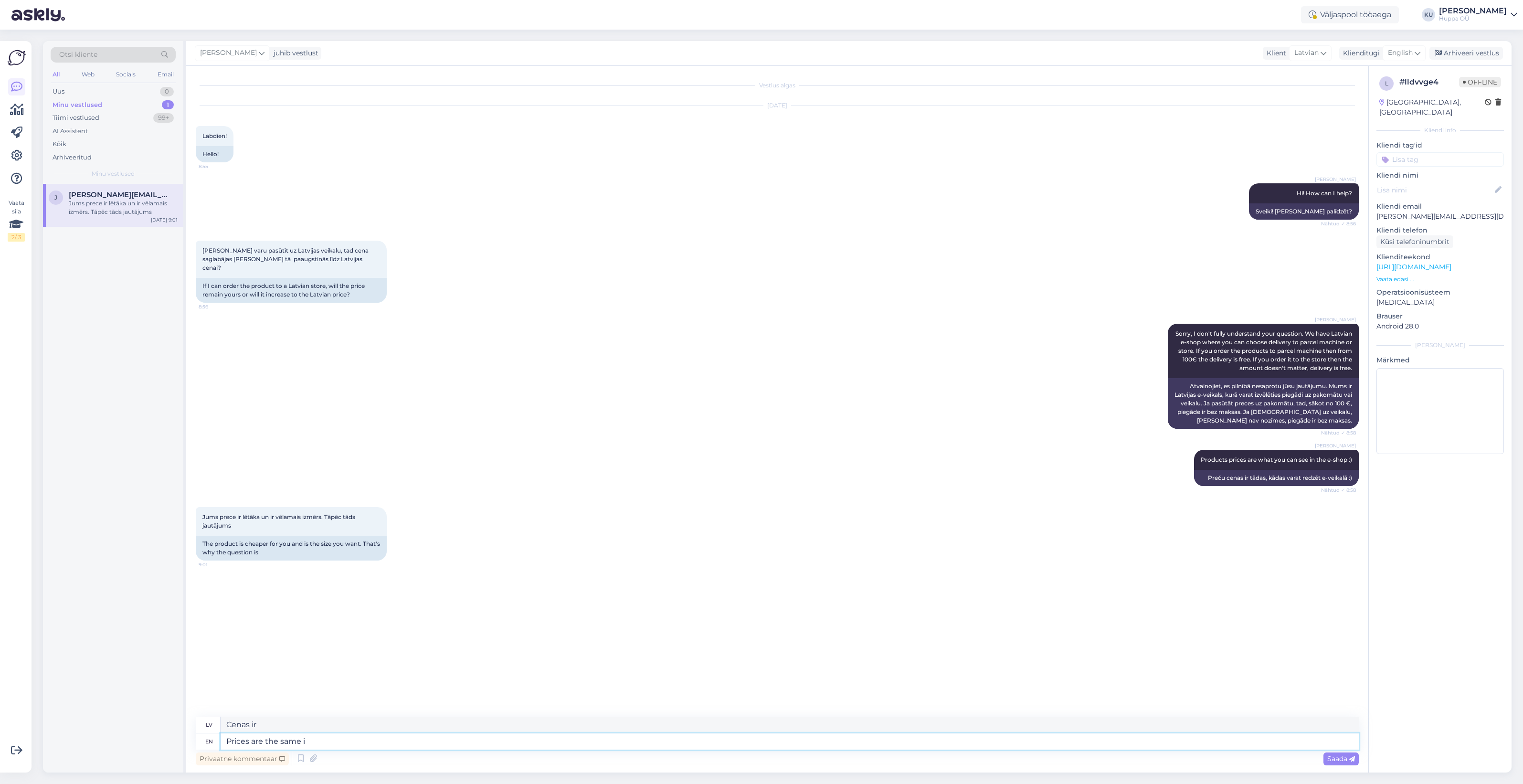
type textarea "Cenas ir vienādas"
type textarea "Prices are the same in e-shop an"
type textarea "Cenas e-veikalā ir vienādas"
type textarea "Prices are the same in e-shop and p"
type textarea "Cenas e-veikalā ir vienādas,"
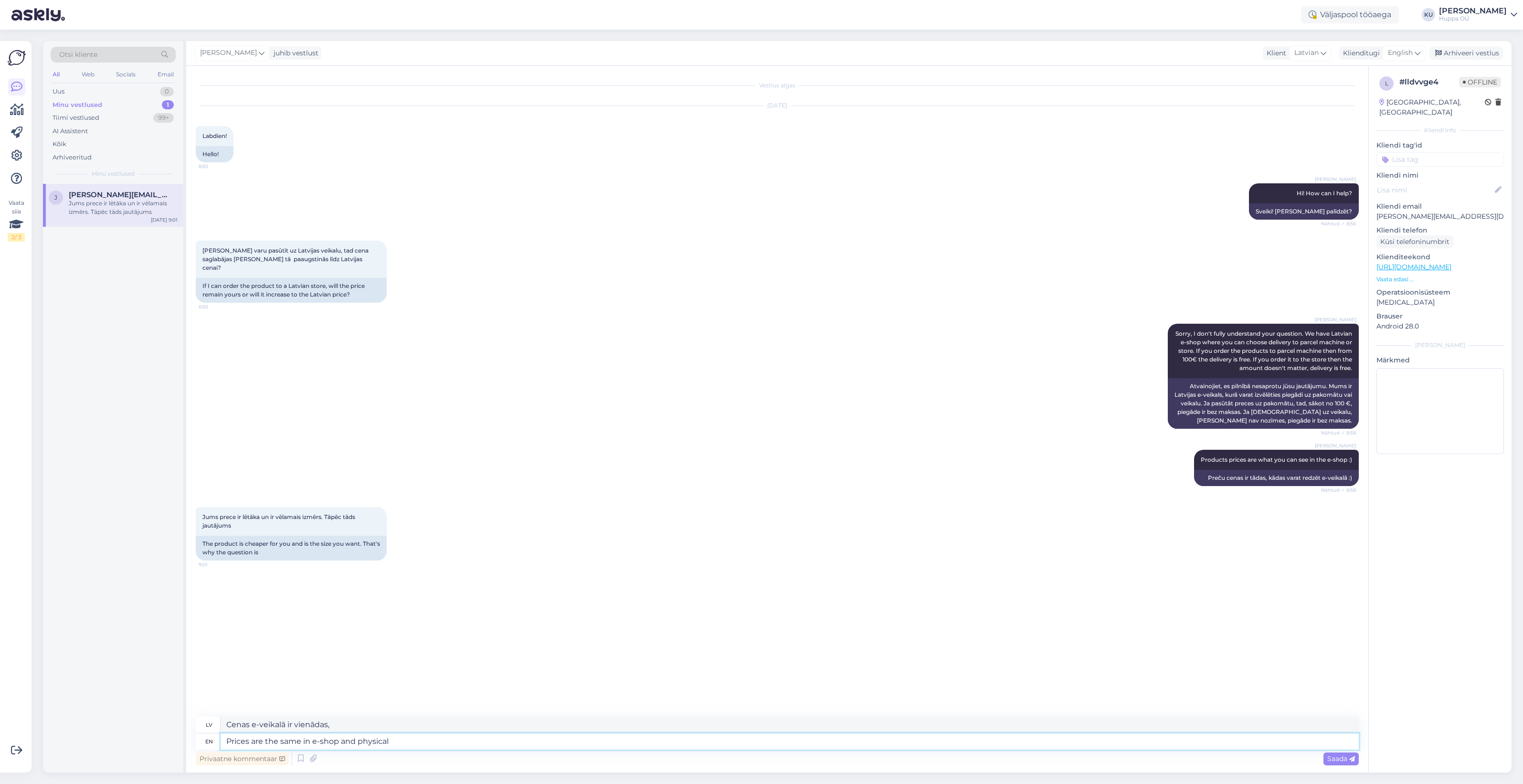
type textarea "Prices are the same in e-shop and physical s"
type textarea "Cenas e-veikalā un fiziskajā veikalā ir vienādas"
type textarea "Prices are the same in e-shop and physical stores."
type textarea "Cenas e-veikalā un fiziskajos veikalos ir vienādas."
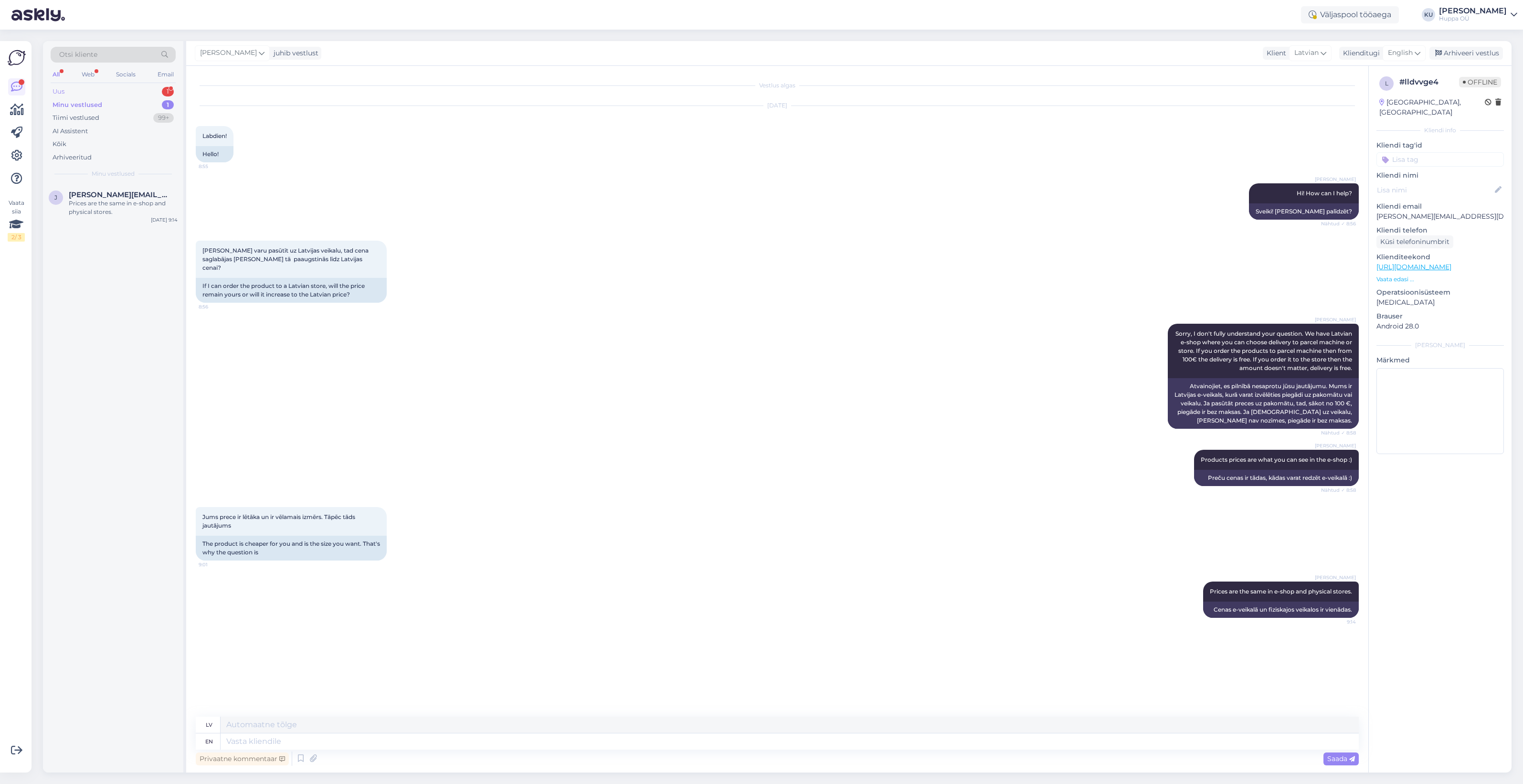
click at [104, 89] on div "Uus 1" at bounding box center [113, 92] width 125 height 13
click at [106, 211] on div "Tere, kas võib juba järgi minna [PERSON_NAME] [PERSON_NAME] tellimuse järgi?" at bounding box center [123, 208] width 109 height 17
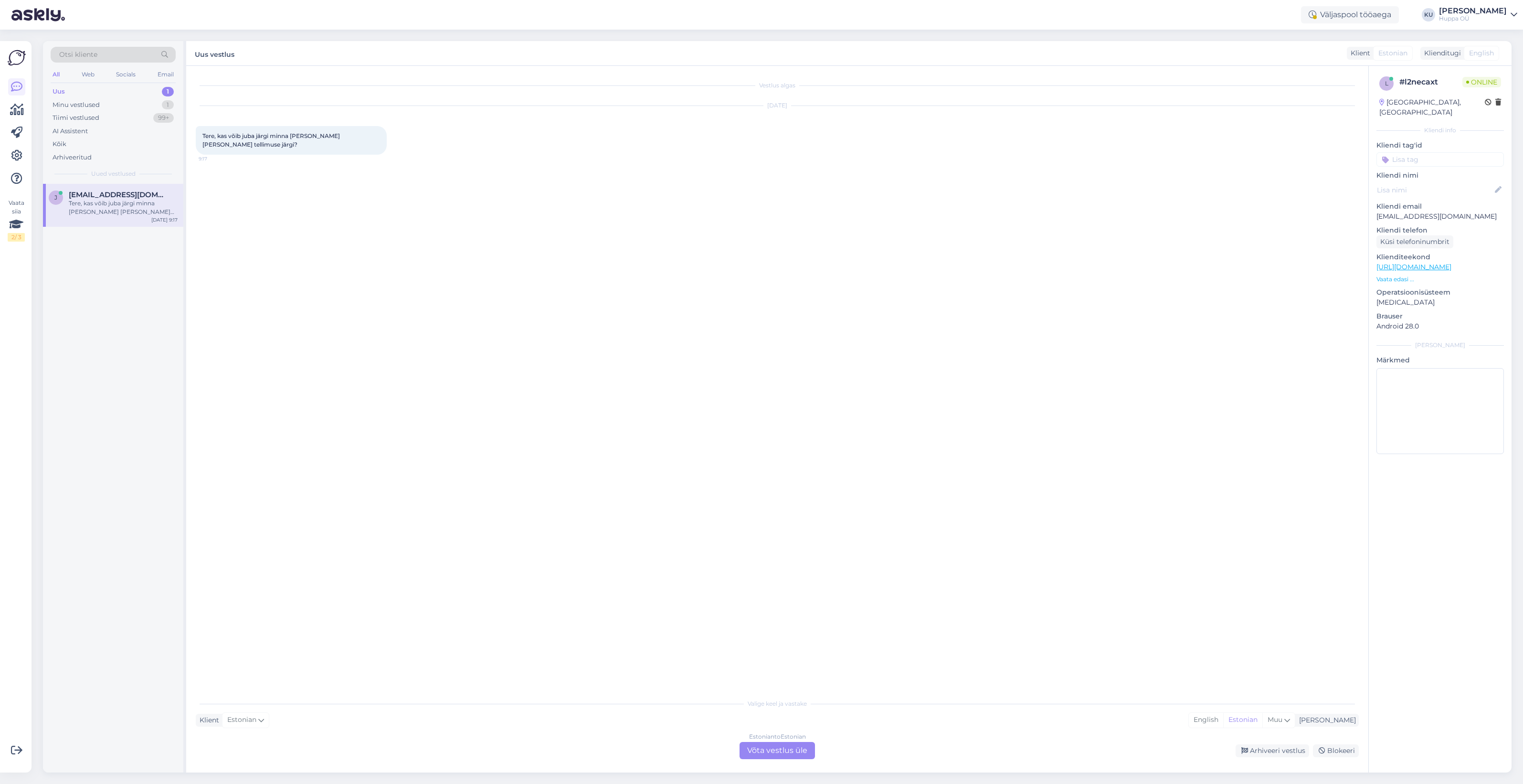
click at [779, 749] on div "Estonian to Estonian Võta vestlus üle" at bounding box center [777, 750] width 75 height 17
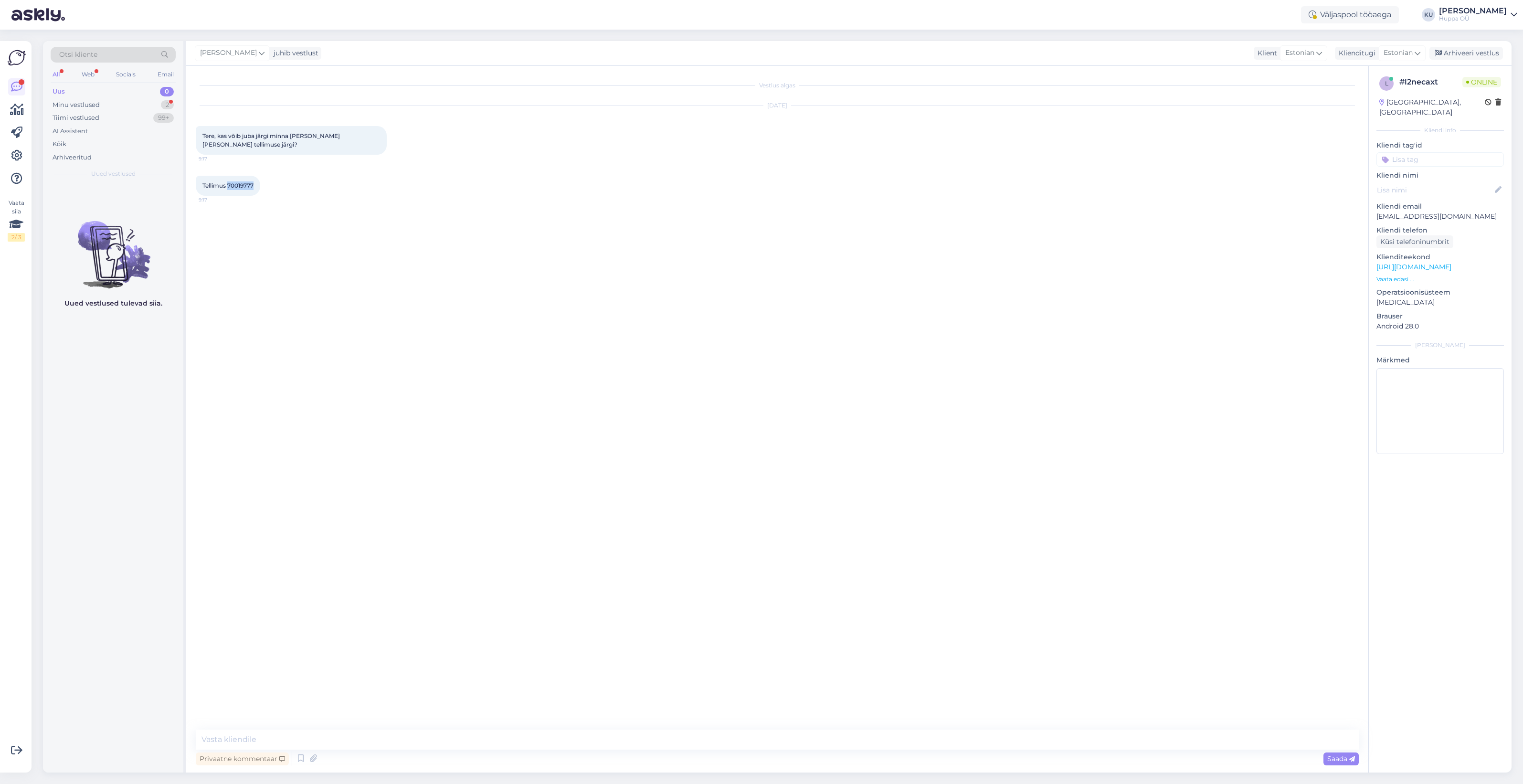
drag, startPoint x: 256, startPoint y: 184, endPoint x: 228, endPoint y: 189, distance: 28.4
click at [228, 189] on div "Tellimus 70019777 9:17" at bounding box center [228, 185] width 64 height 20
copy span "70019777"
click at [256, 736] on textarea at bounding box center [777, 740] width 1163 height 20
type textarea "Tere! Kas Teile ei ole kinnitavat e-maili tulnud, et võikiste järele minna? Tav…"
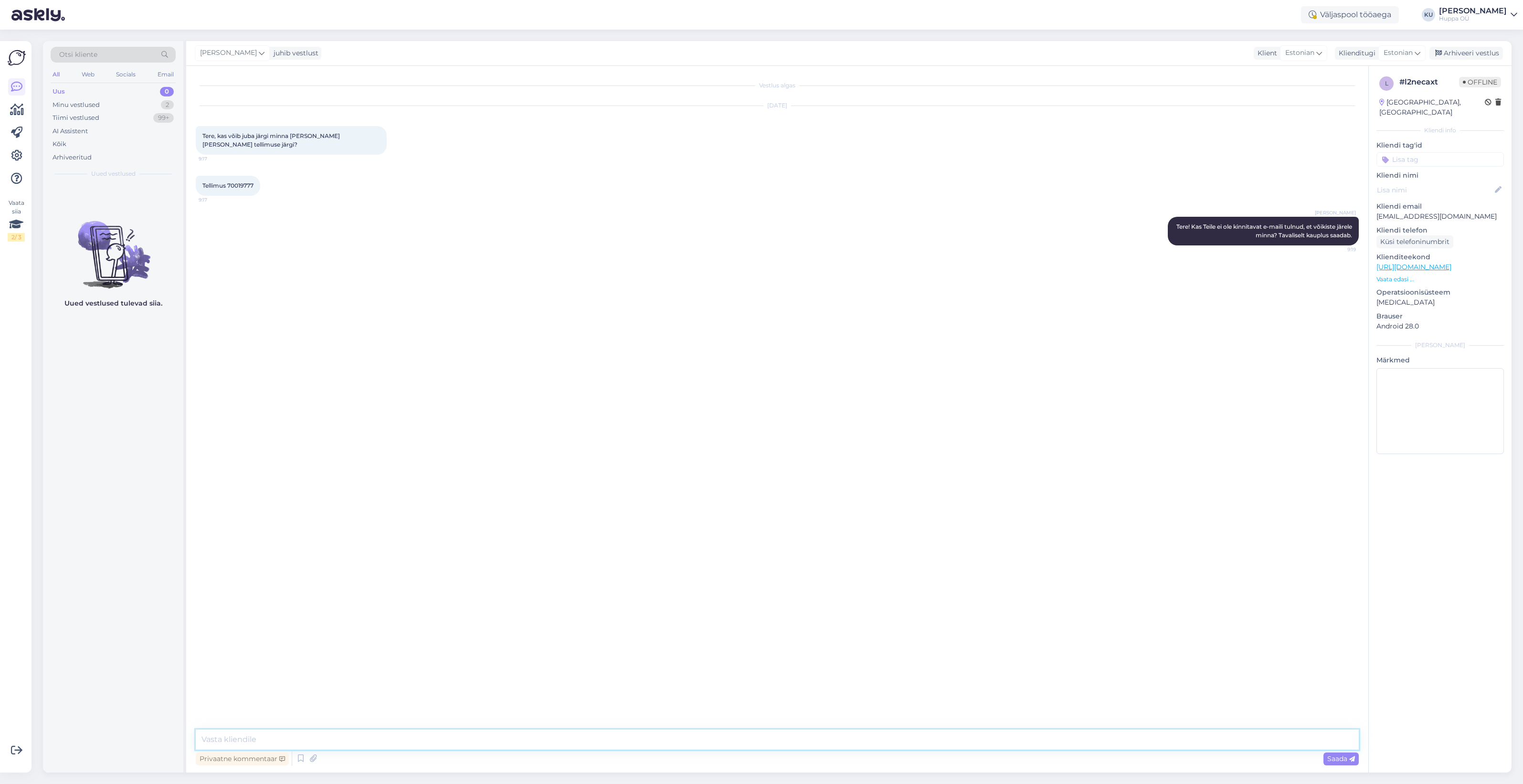
click at [609, 742] on textarea at bounding box center [777, 740] width 1163 height 20
type textarea "Vaatan, et meil on süsteemi error ja tellimus ei ole läbi tulnud. Tegeleme sell…"
click at [1349, 758] on icon at bounding box center [1352, 759] width 6 height 6
click at [127, 100] on div "Minu vestlused 2" at bounding box center [113, 105] width 125 height 13
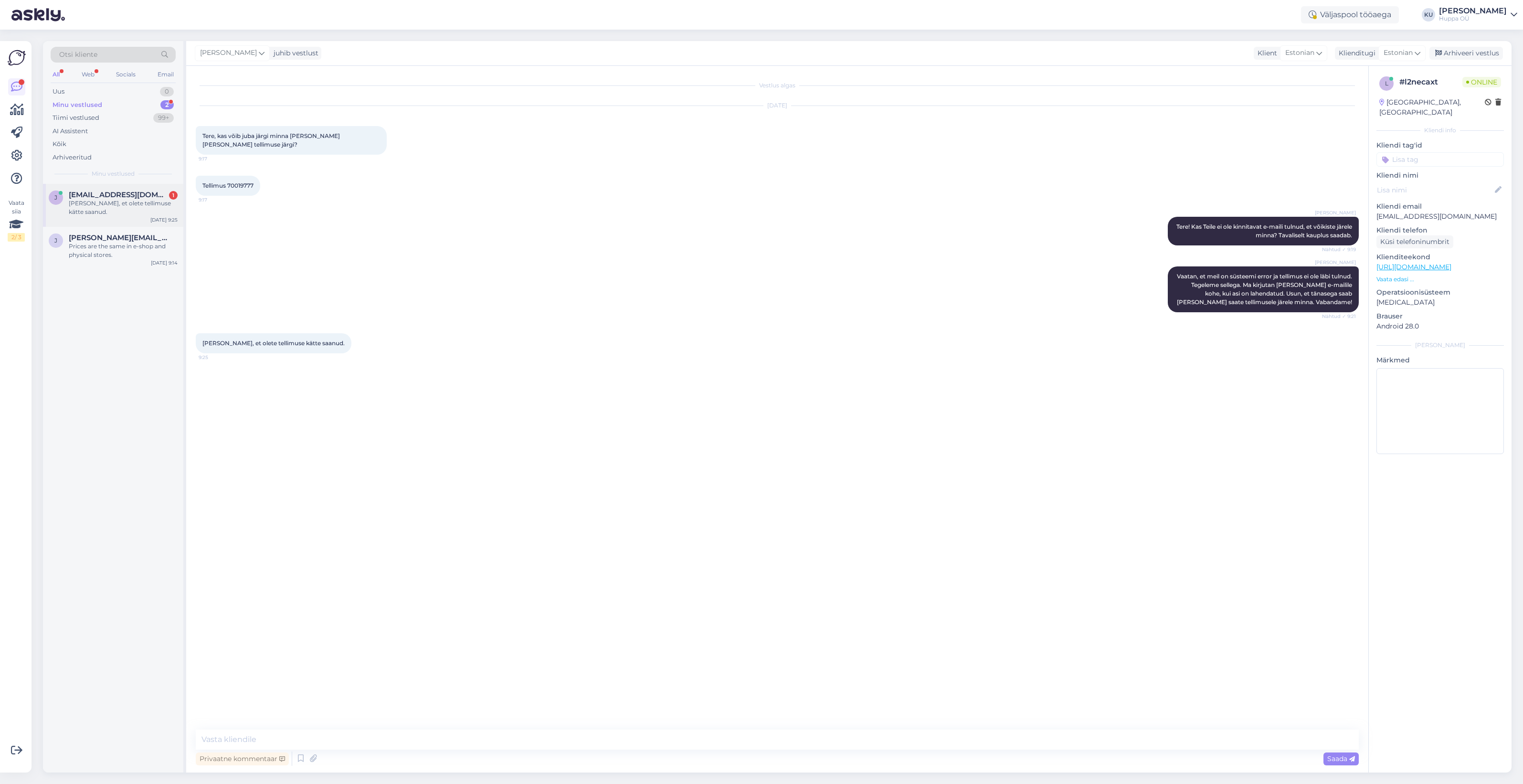
click at [108, 196] on span "[EMAIL_ADDRESS][DOMAIN_NAME]" at bounding box center [118, 194] width 99 height 8
